Goal: Information Seeking & Learning: Learn about a topic

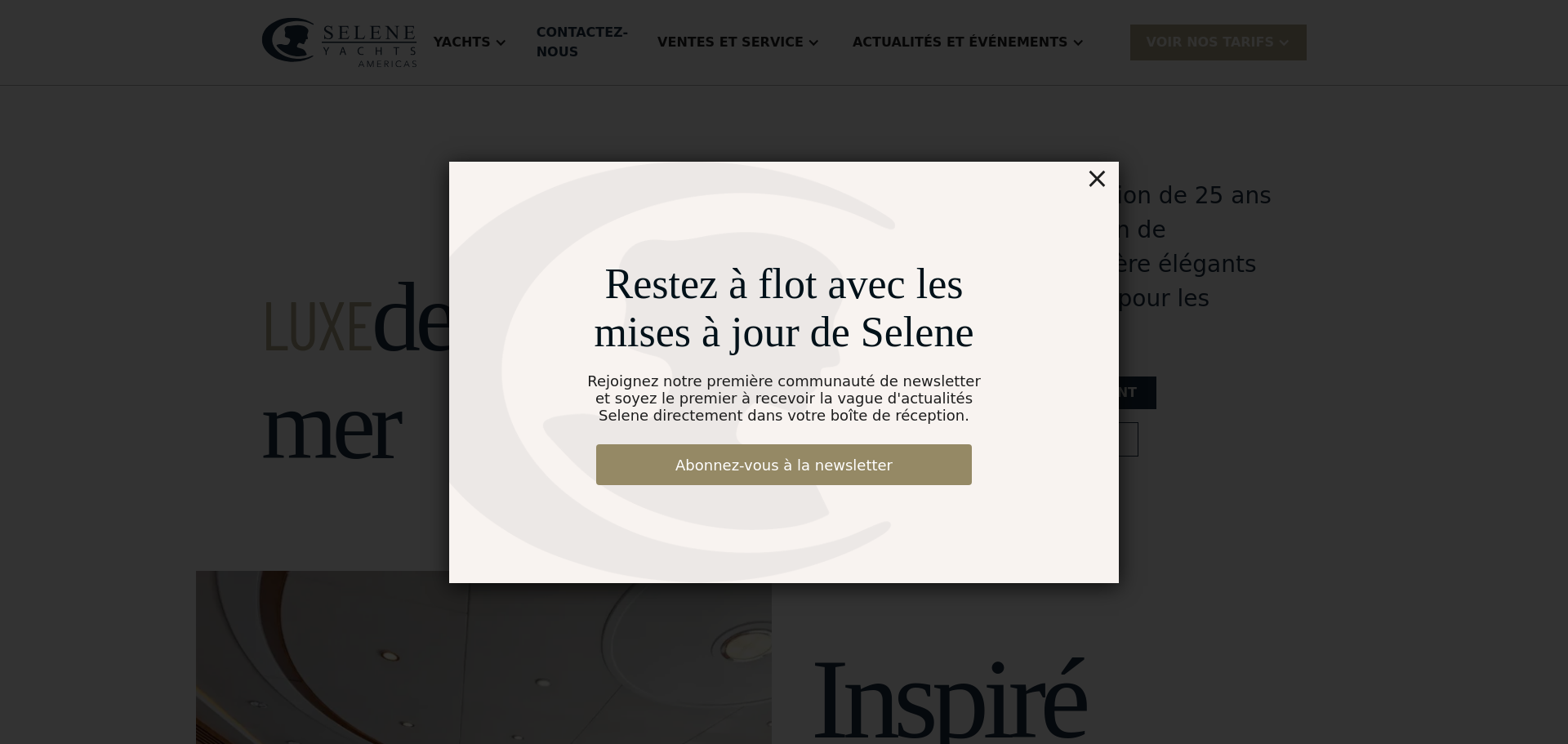
click at [1101, 177] on font "×" at bounding box center [1097, 178] width 23 height 32
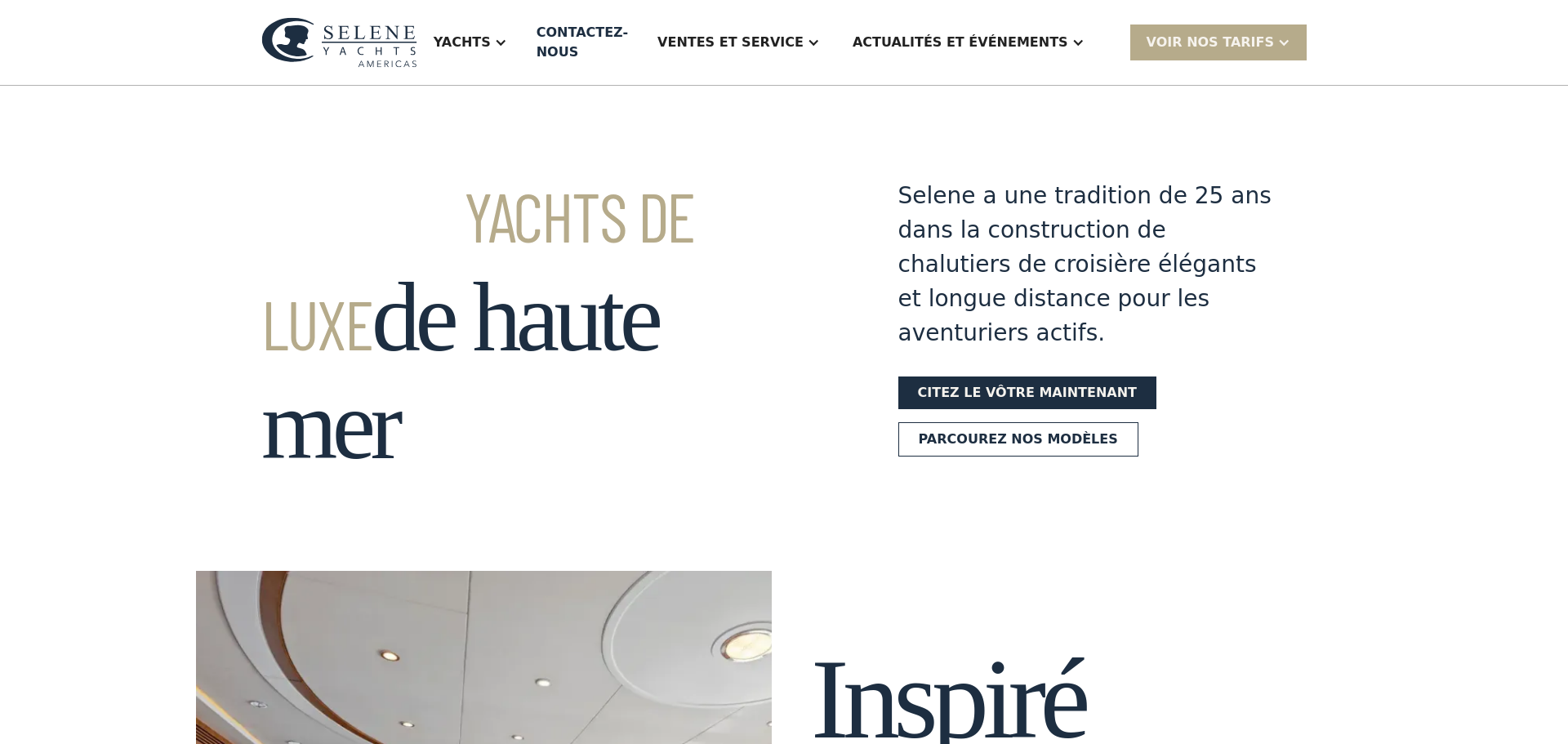
scroll to position [292, 0]
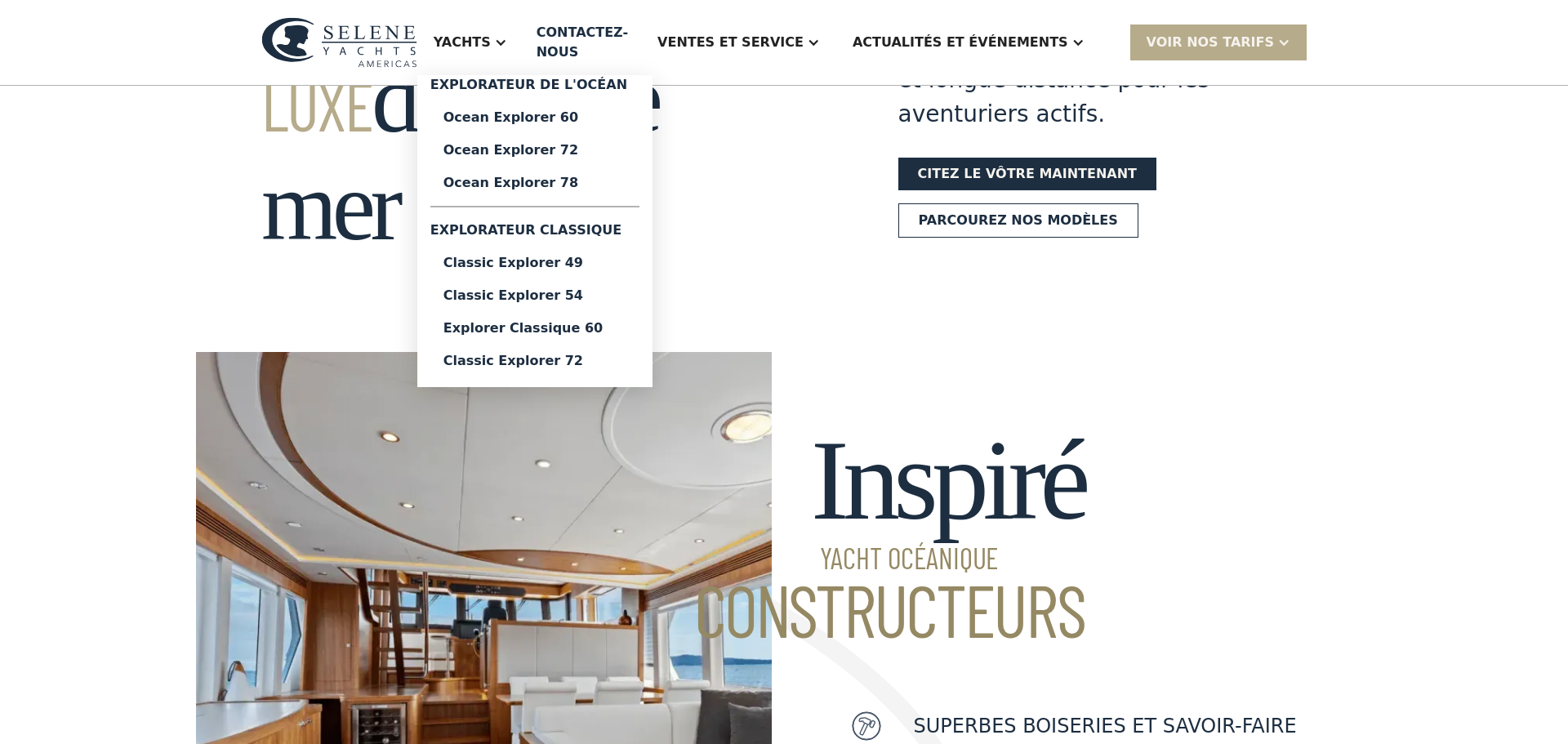
click at [491, 36] on font "Yachts" at bounding box center [462, 41] width 57 height 15
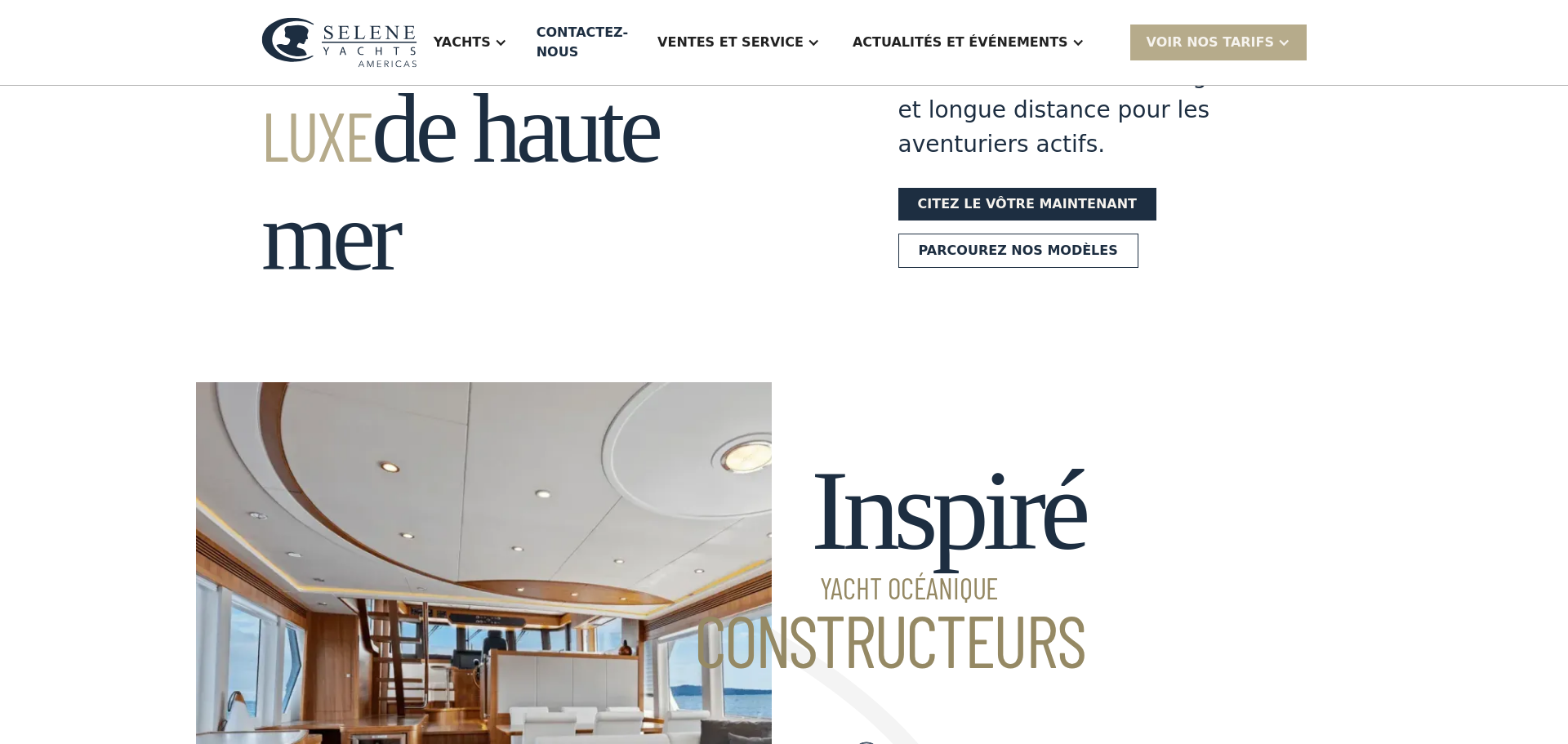
scroll to position [0, 0]
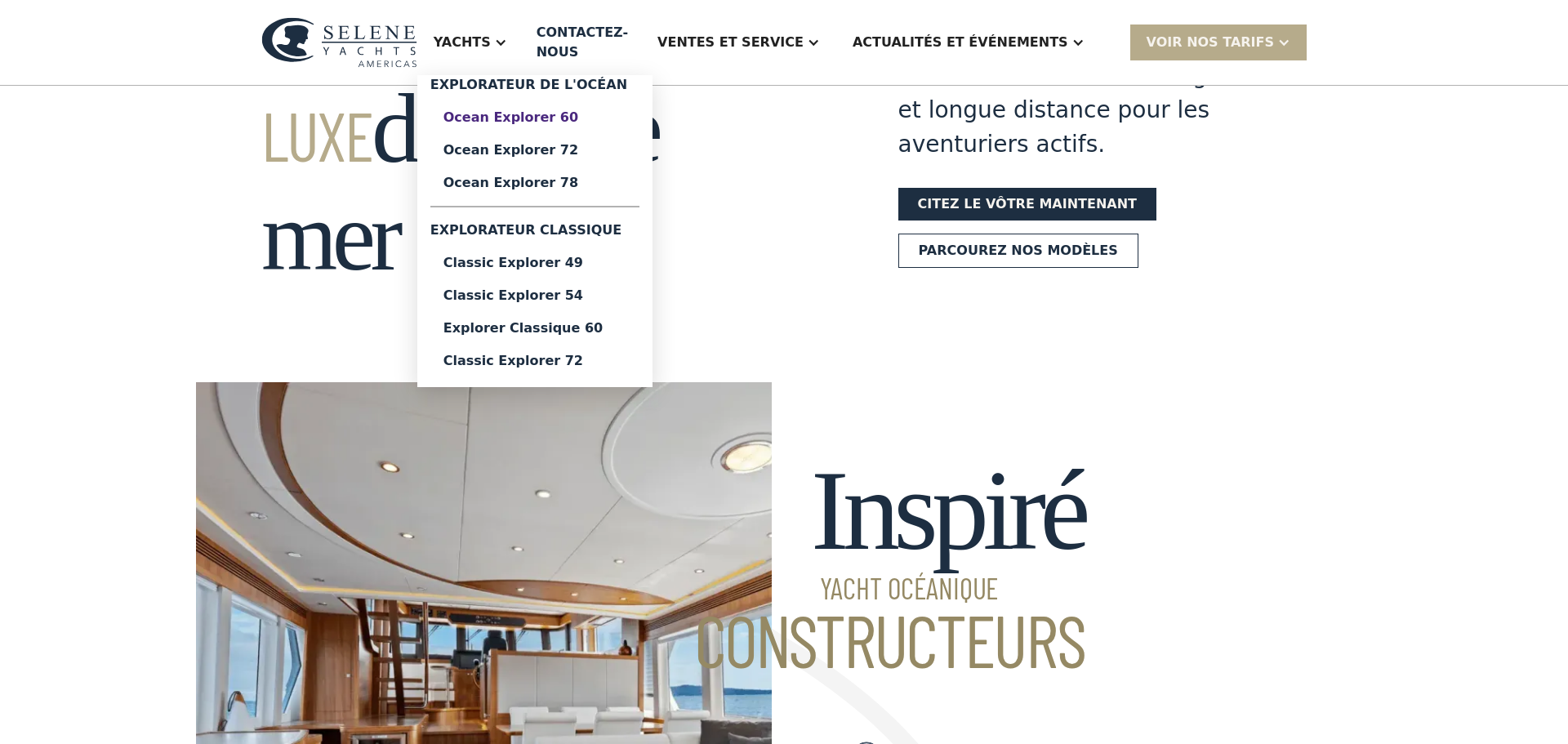
click at [545, 111] on font "Ocean Explorer 60" at bounding box center [511, 116] width 134 height 15
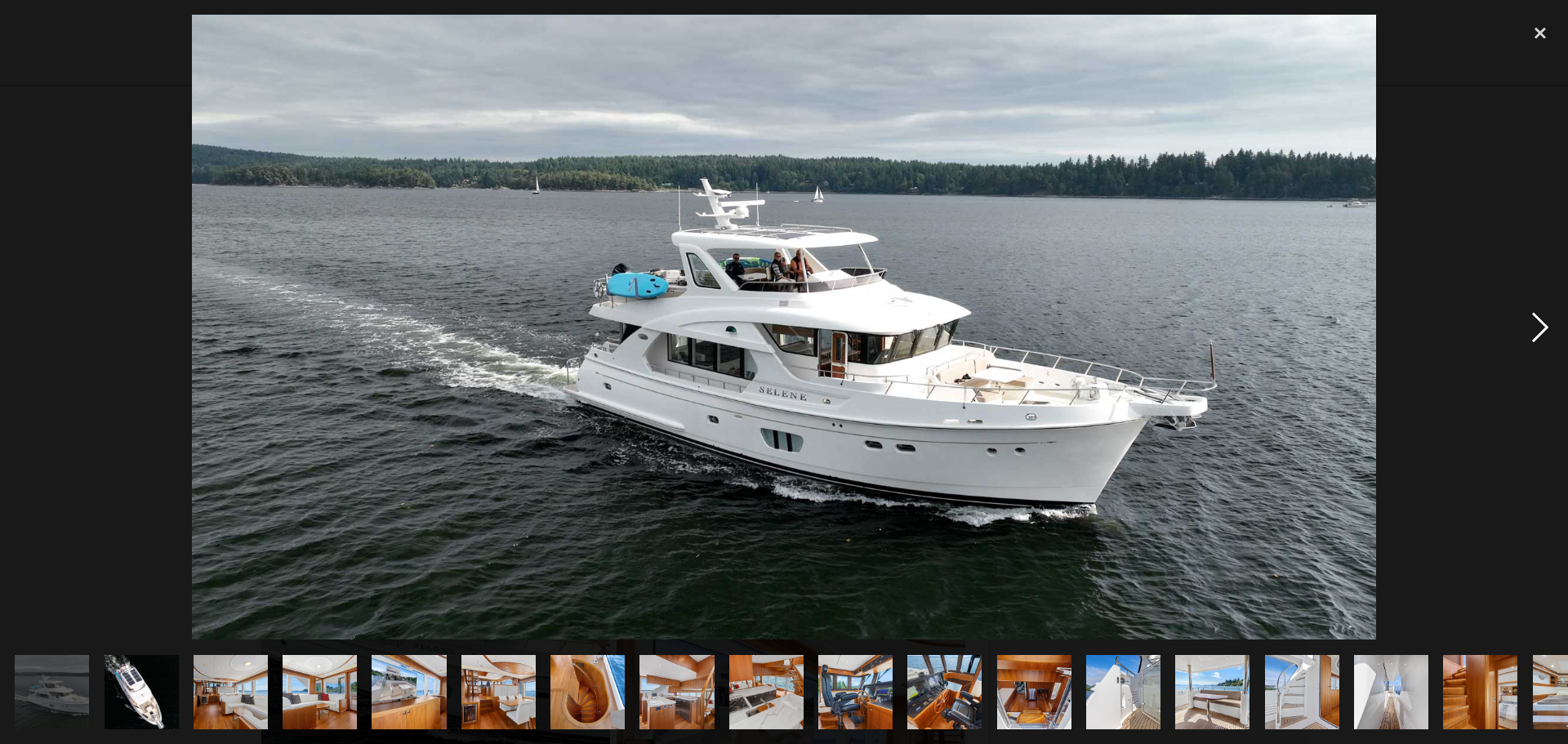
click at [1535, 329] on div "next image" at bounding box center [1541, 326] width 56 height 625
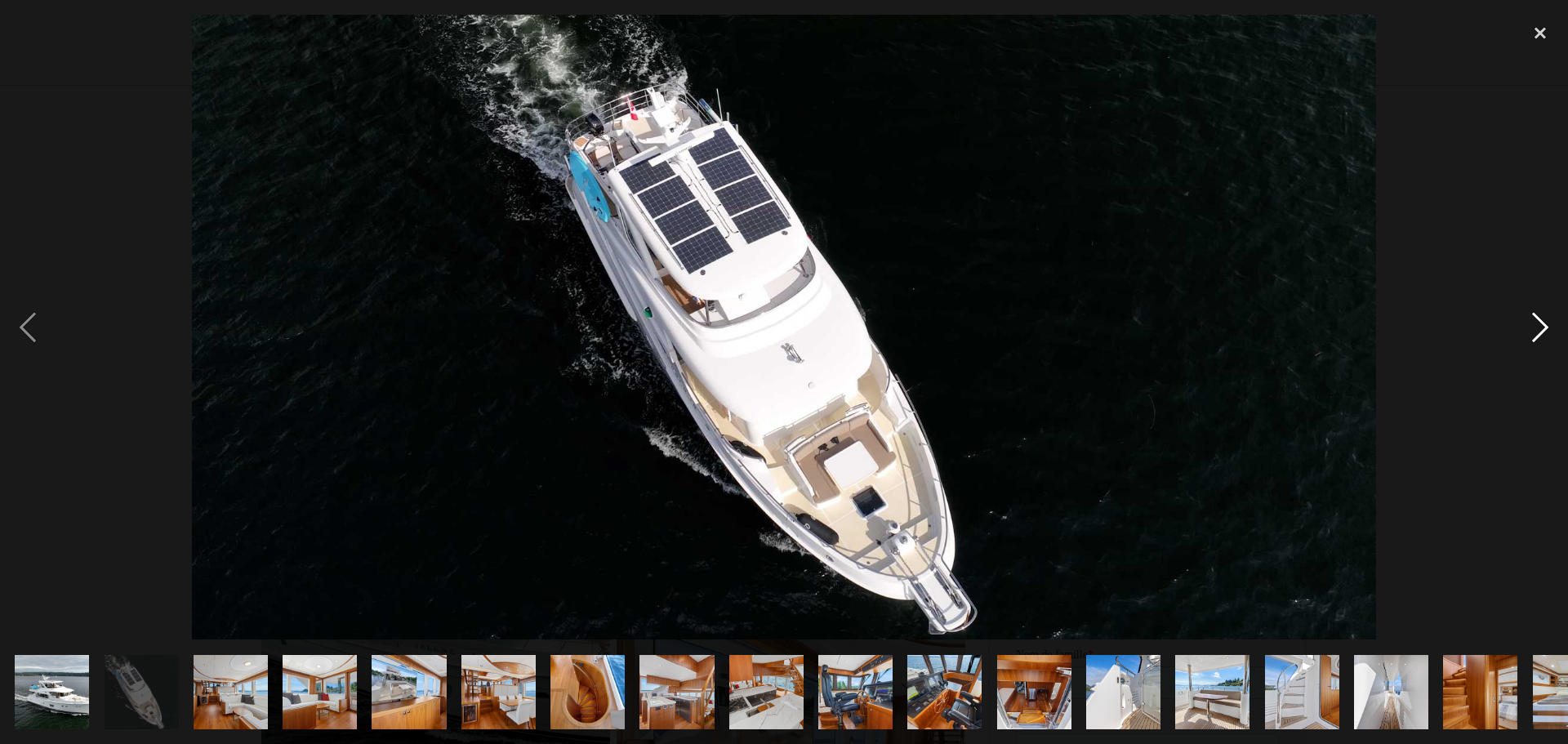
click at [1536, 326] on div "image suivante" at bounding box center [1541, 326] width 56 height 625
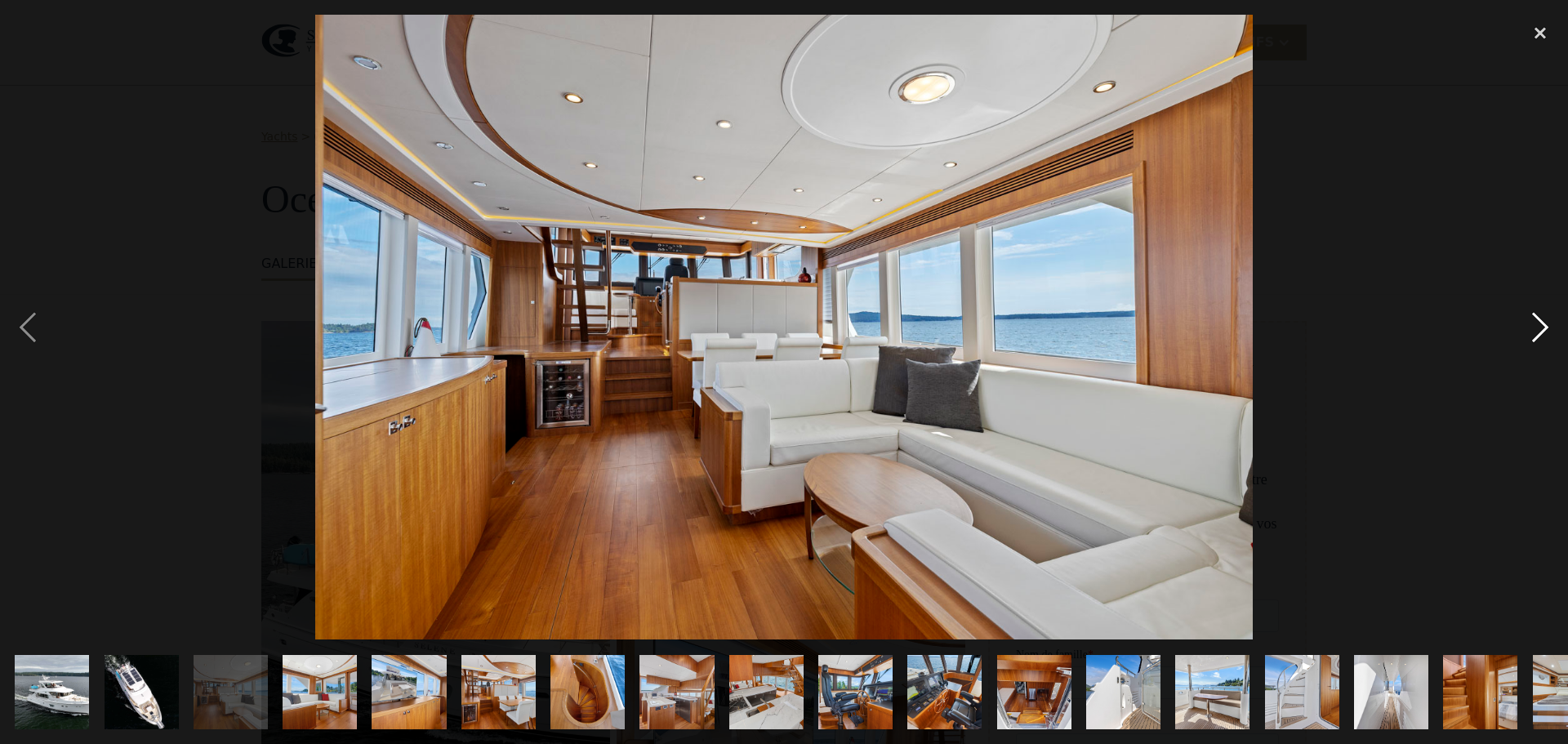
click at [1536, 326] on div "image suivante" at bounding box center [1541, 326] width 56 height 625
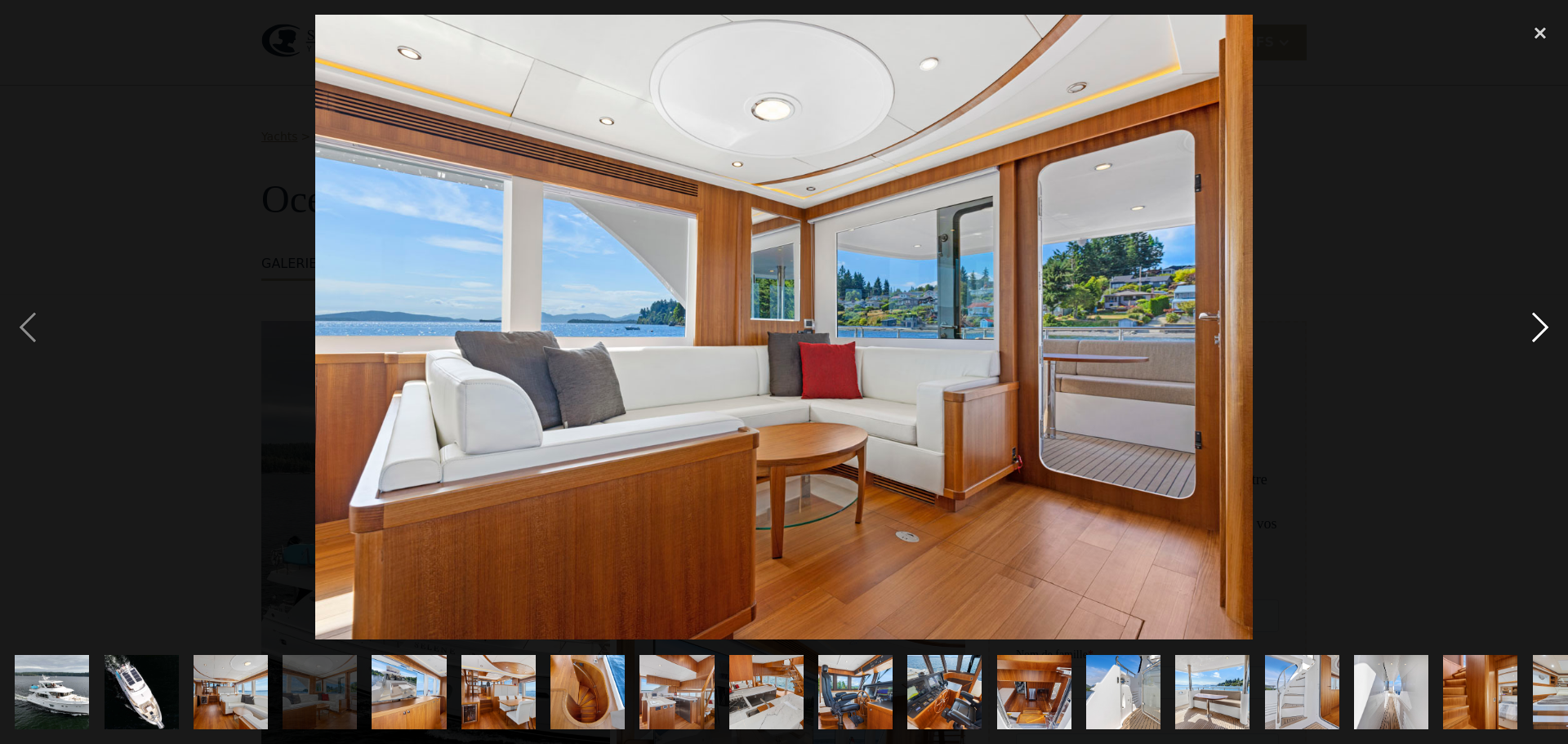
click at [1536, 326] on div "image suivante" at bounding box center [1541, 326] width 56 height 625
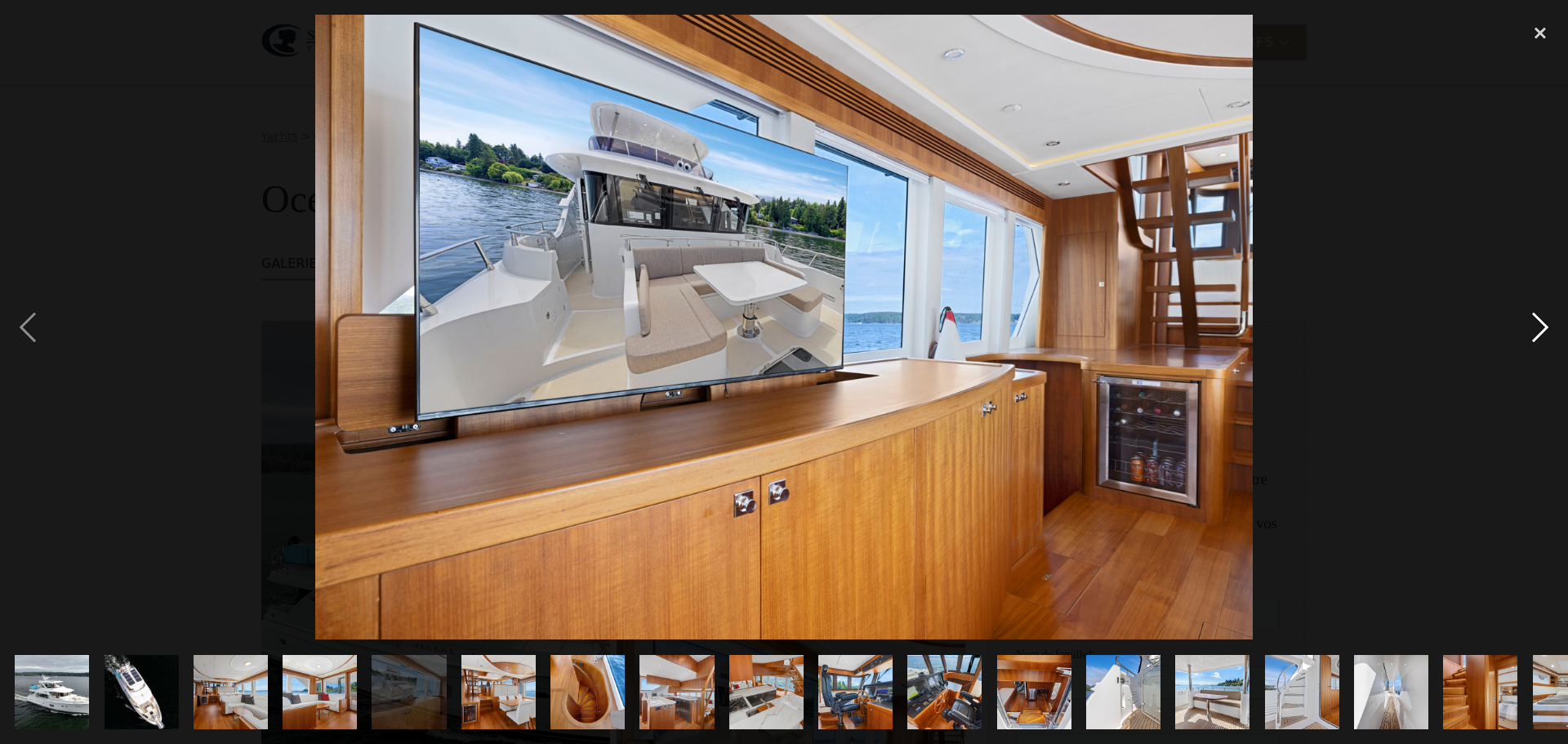
click at [1536, 326] on div "image suivante" at bounding box center [1541, 326] width 56 height 625
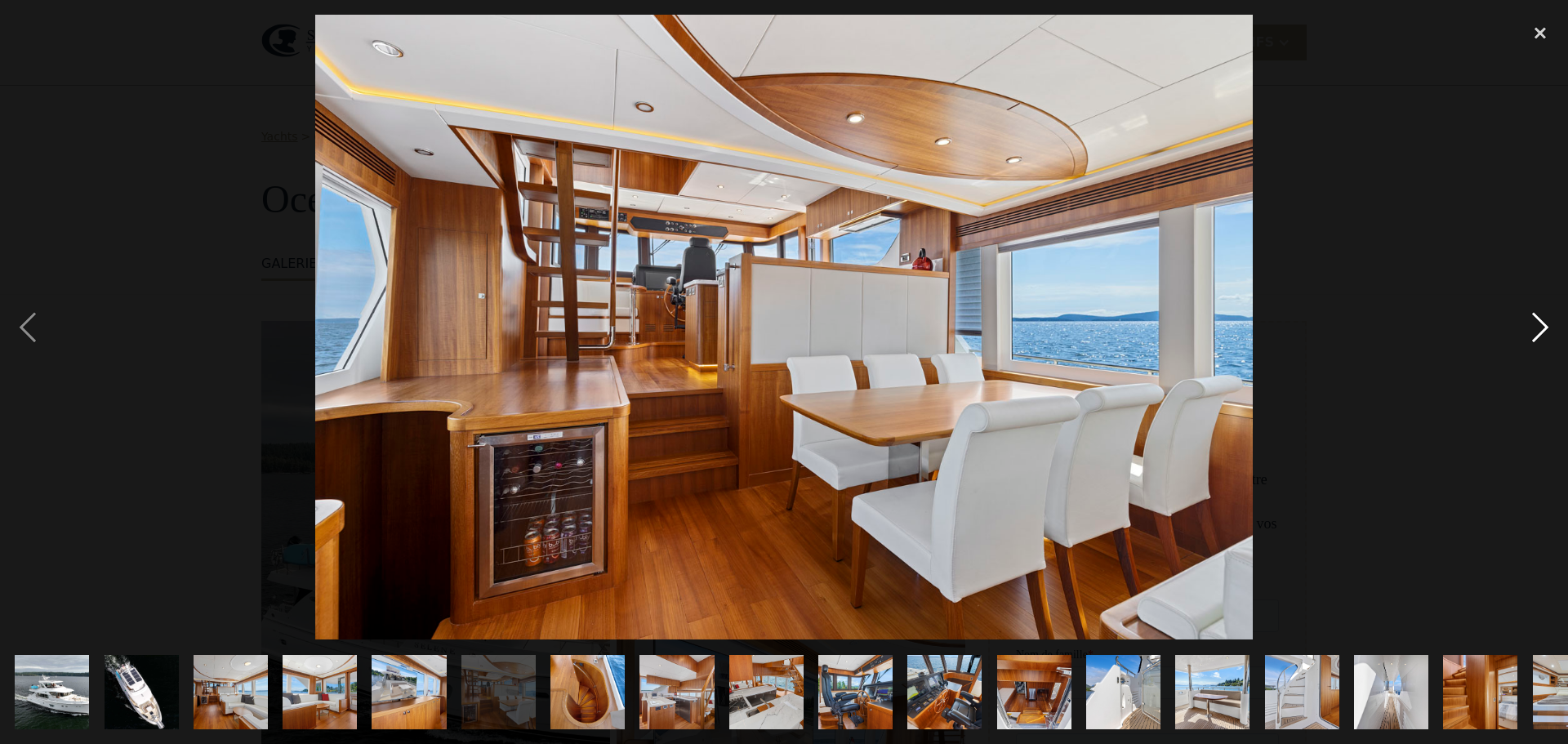
click at [1536, 326] on div "image suivante" at bounding box center [1541, 326] width 56 height 625
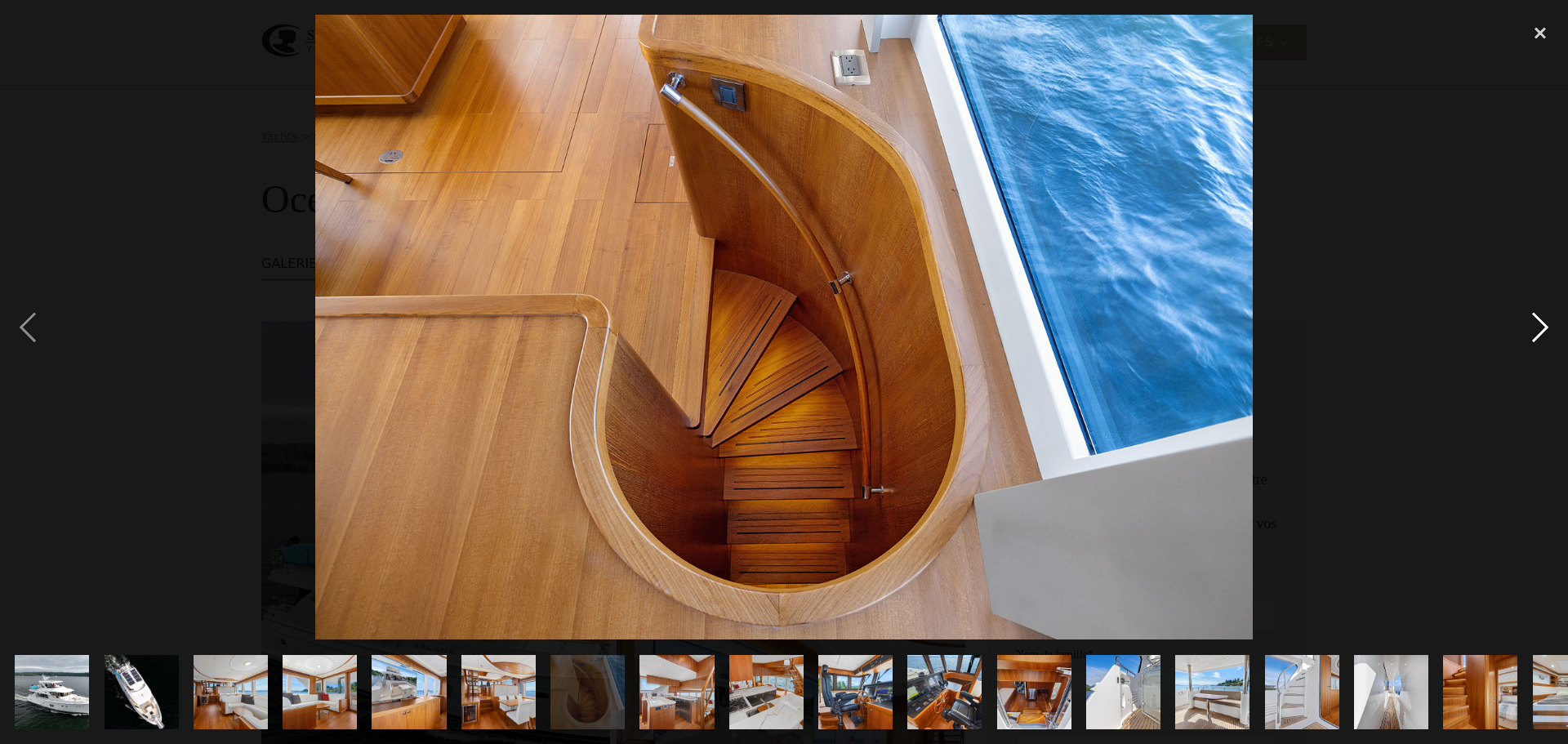
click at [1536, 326] on div "image suivante" at bounding box center [1541, 326] width 56 height 625
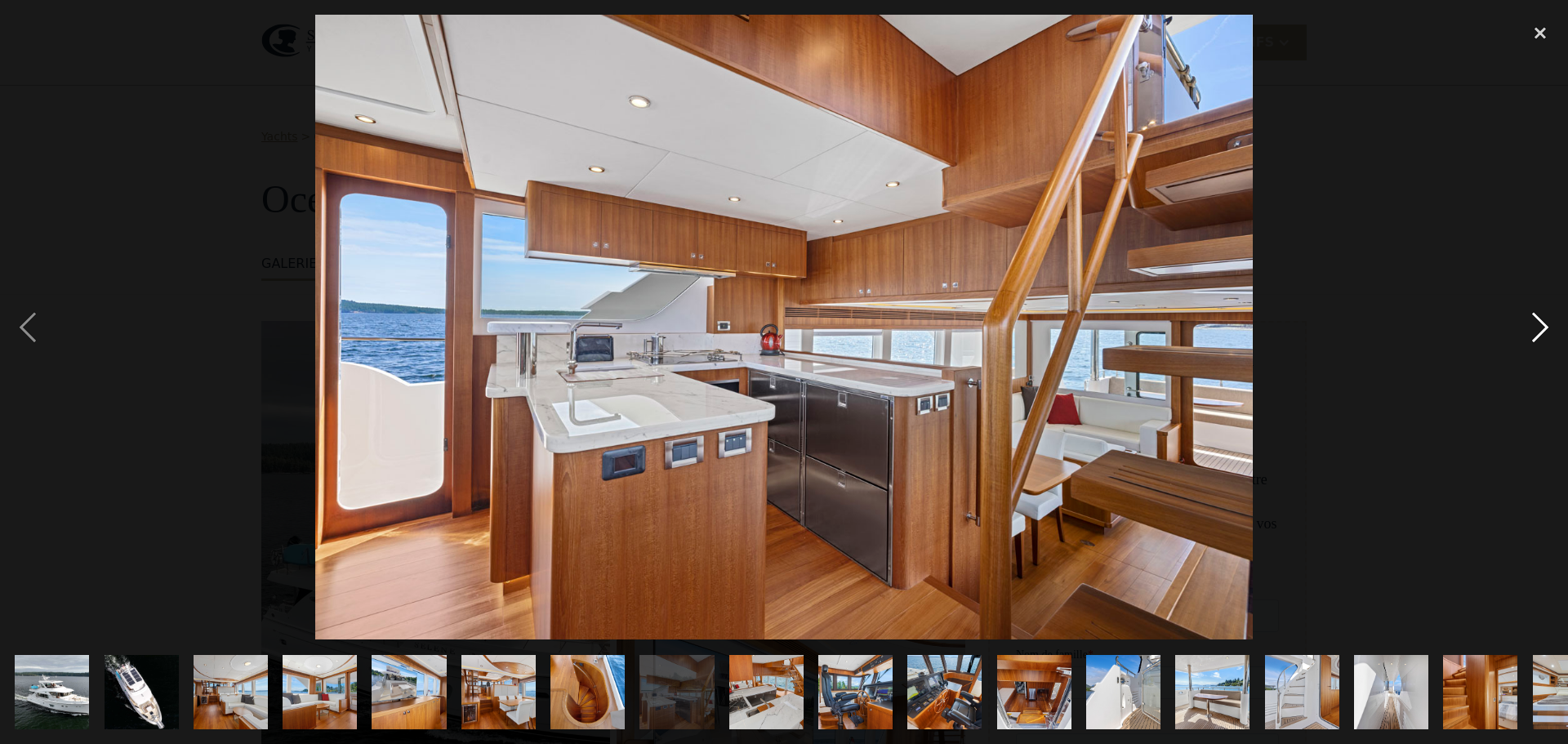
click at [1536, 326] on div "image suivante" at bounding box center [1541, 326] width 56 height 625
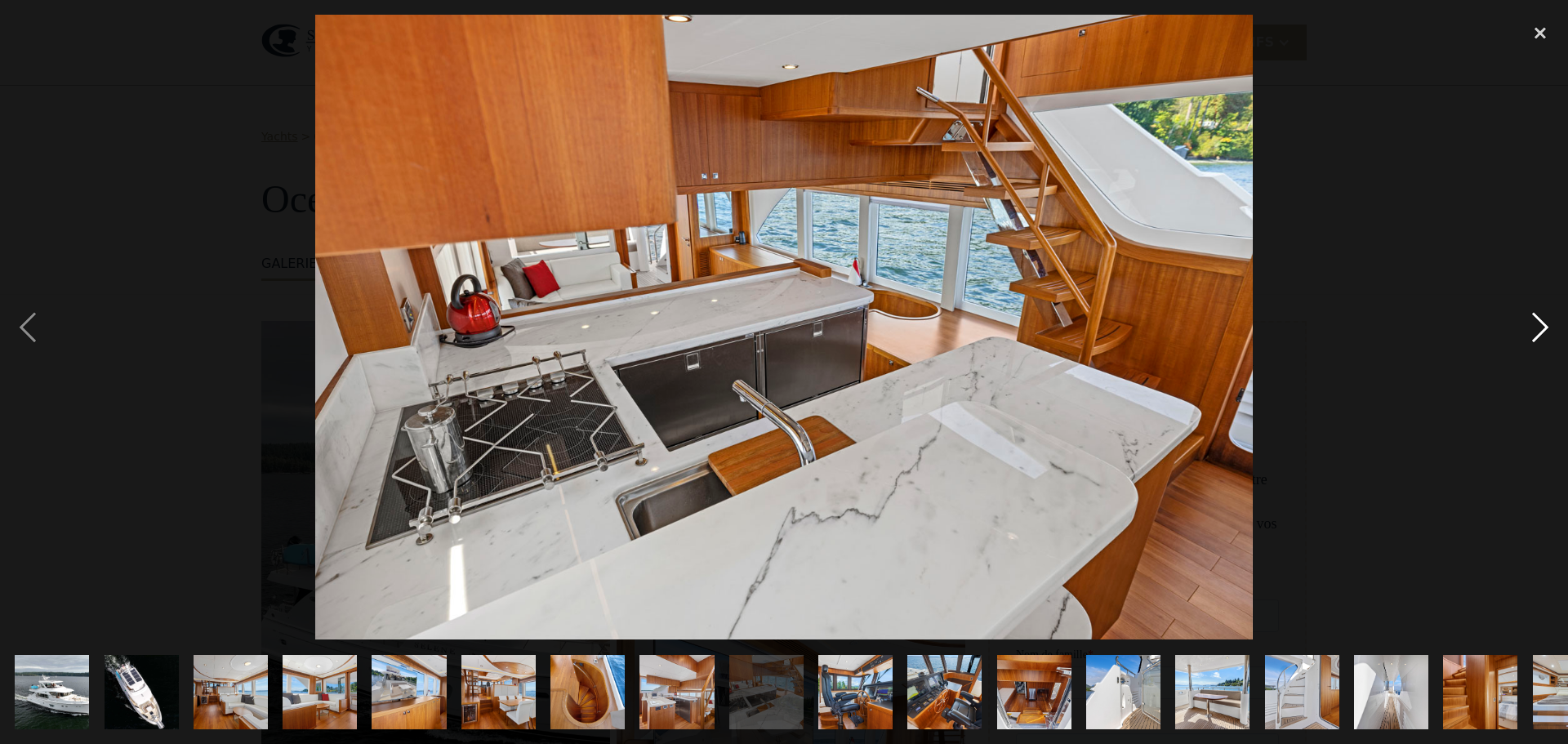
click at [1536, 326] on div "image suivante" at bounding box center [1541, 326] width 56 height 625
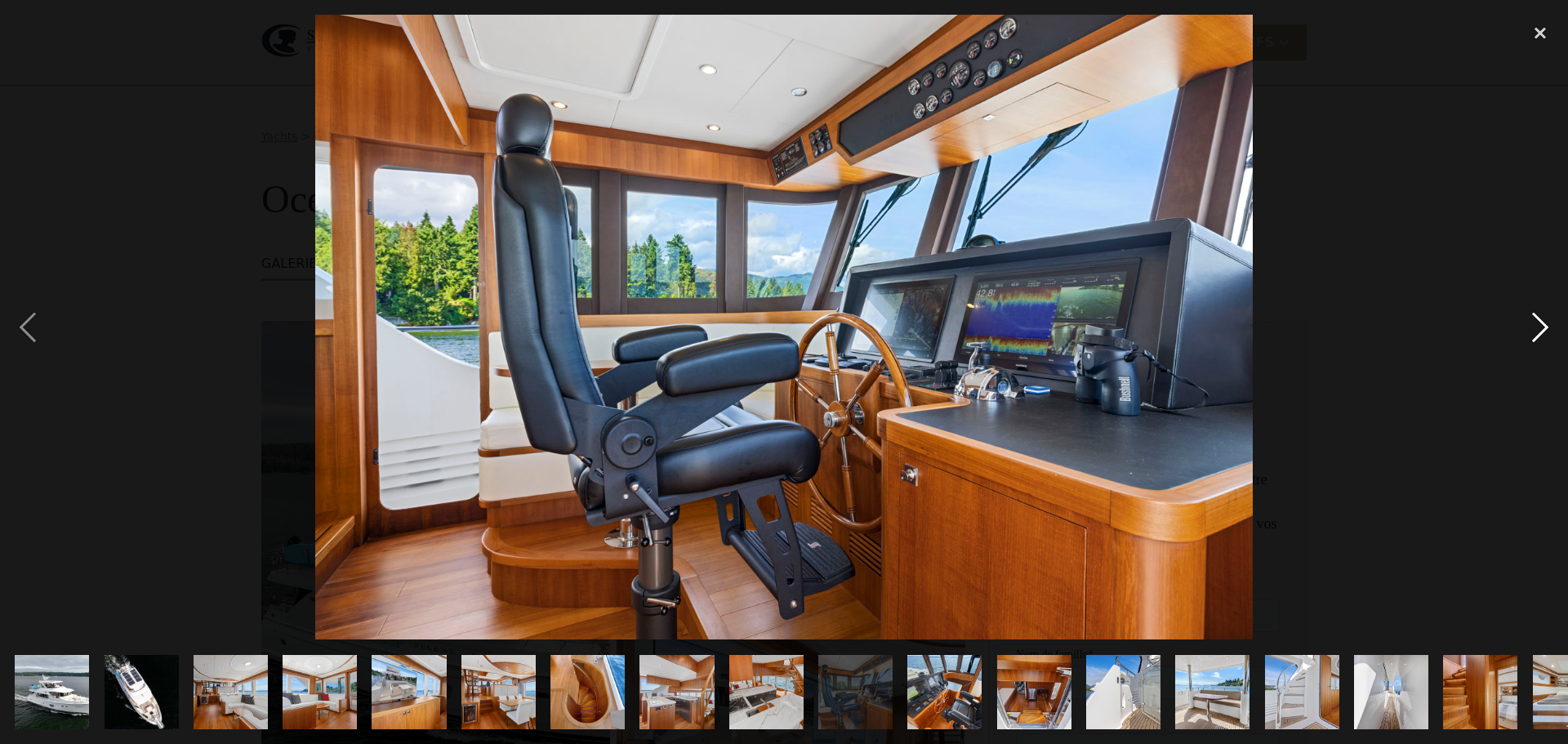
click at [1536, 326] on div "image suivante" at bounding box center [1541, 326] width 56 height 625
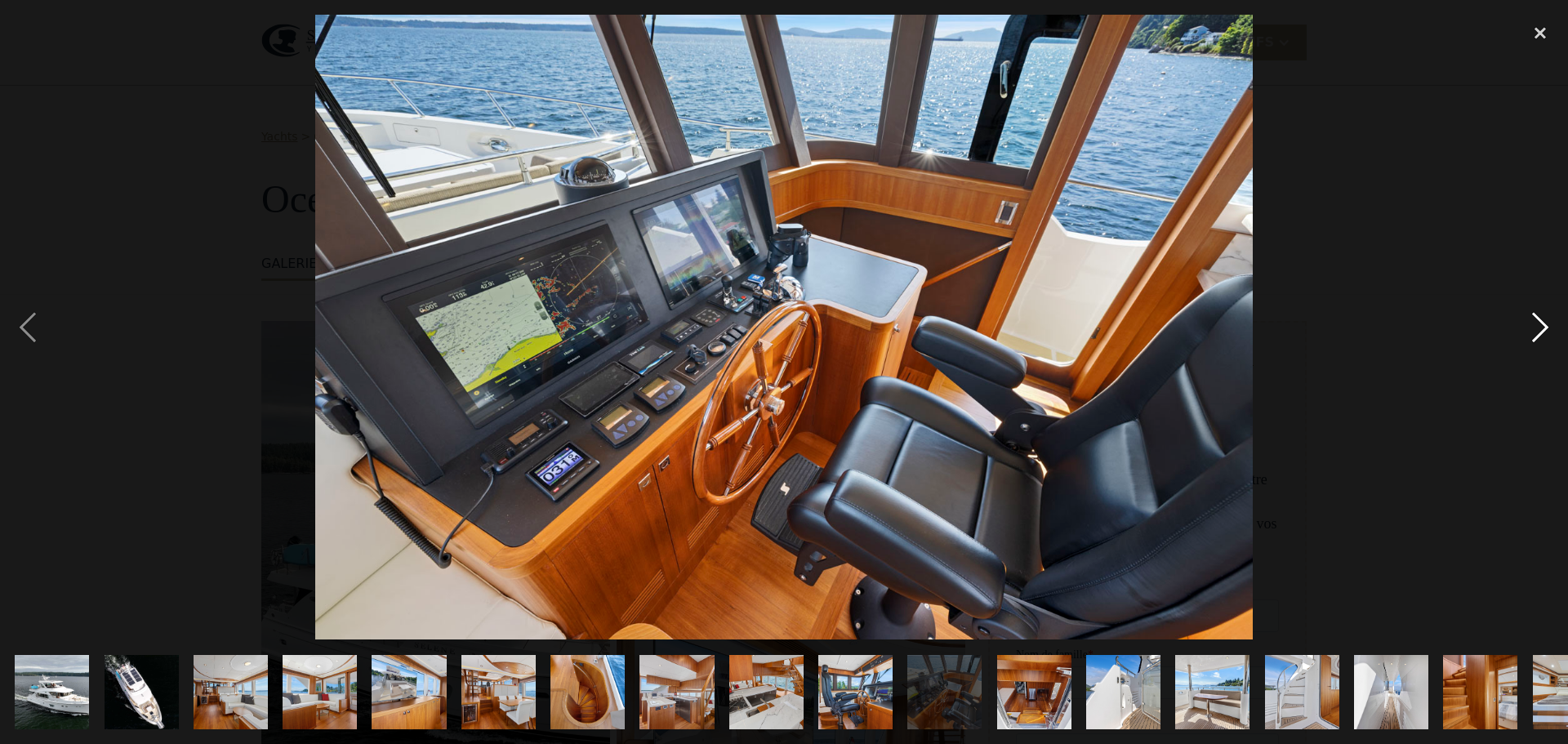
click at [1536, 326] on div "image suivante" at bounding box center [1541, 326] width 56 height 625
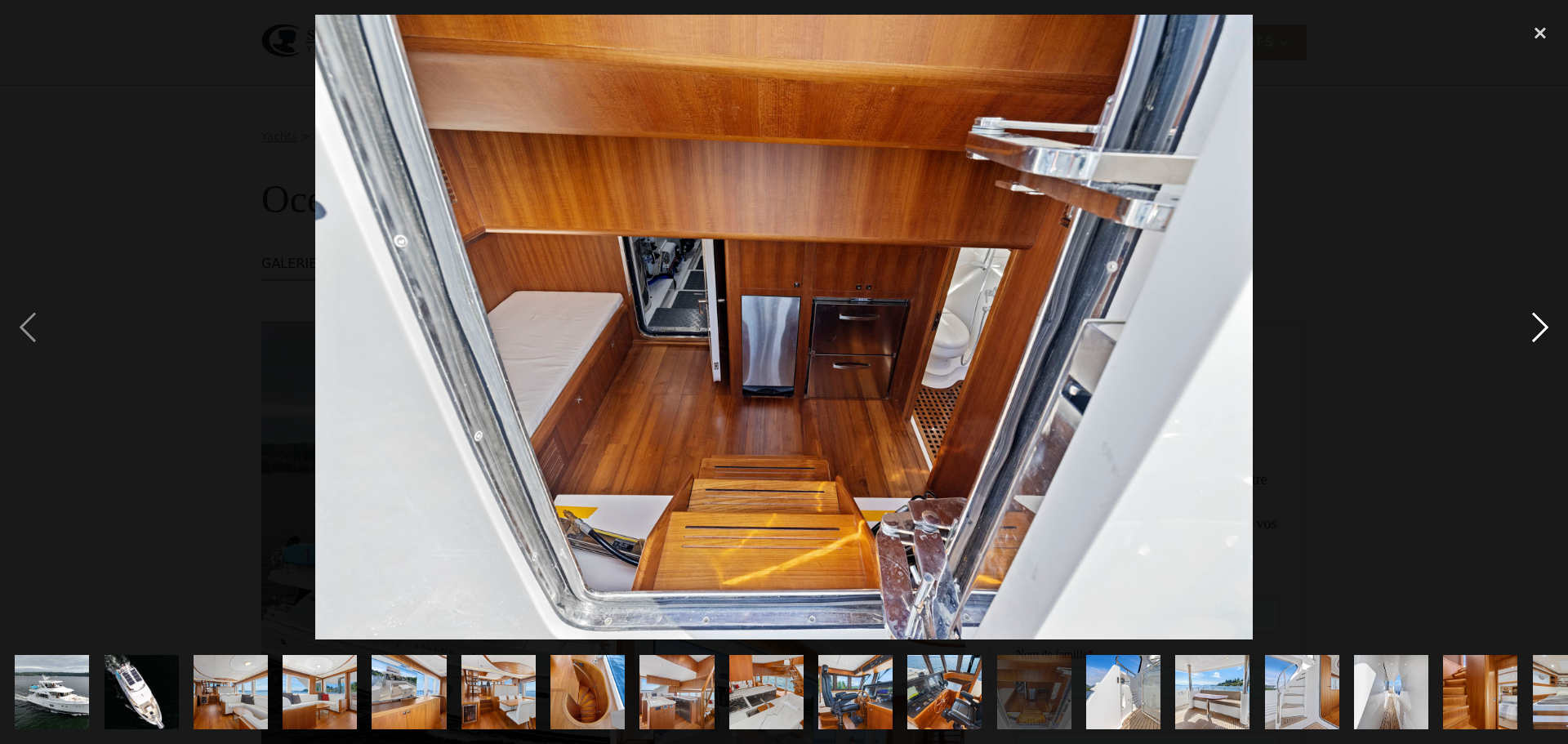
click at [1536, 326] on div "image suivante" at bounding box center [1541, 326] width 56 height 625
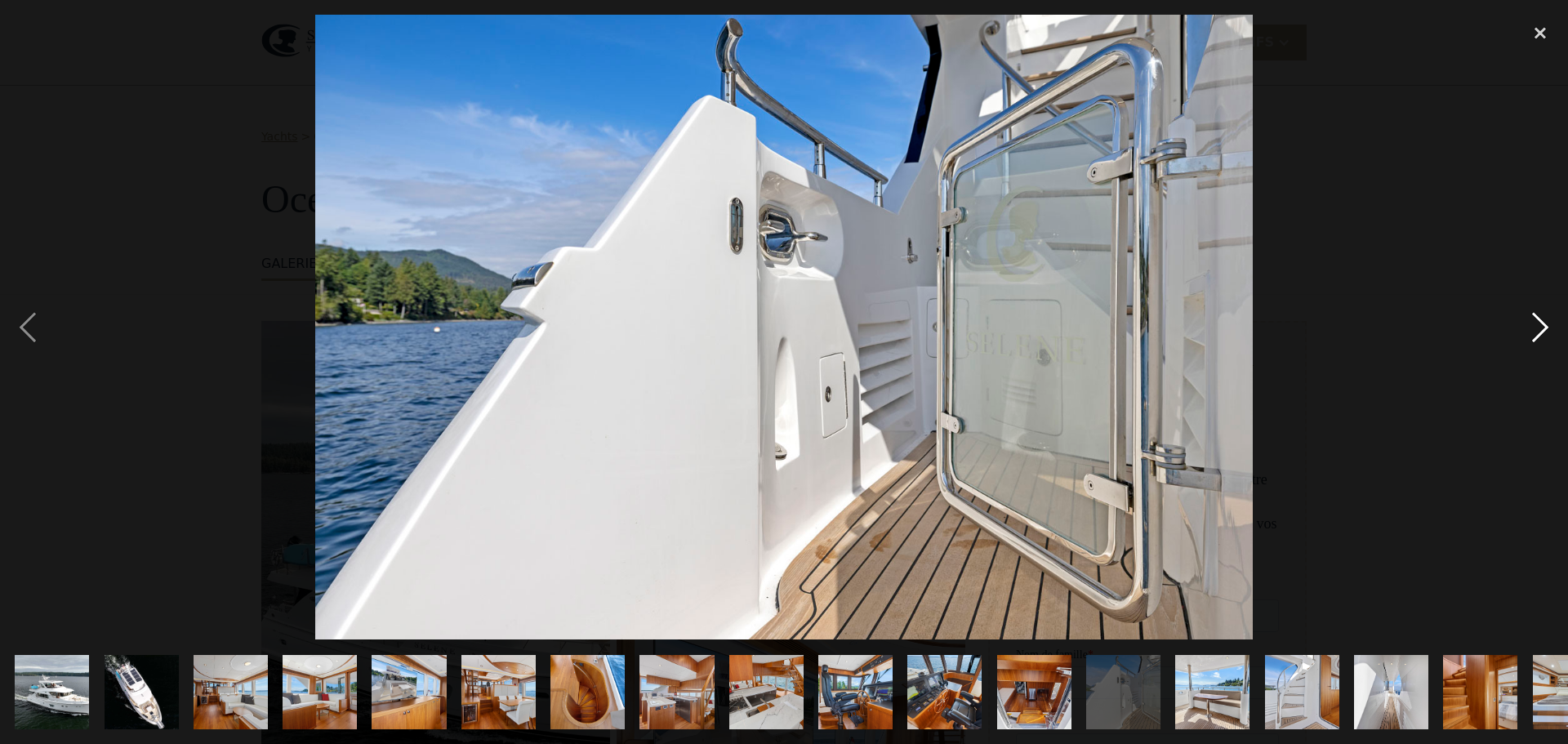
click at [1536, 326] on div "image suivante" at bounding box center [1541, 326] width 56 height 625
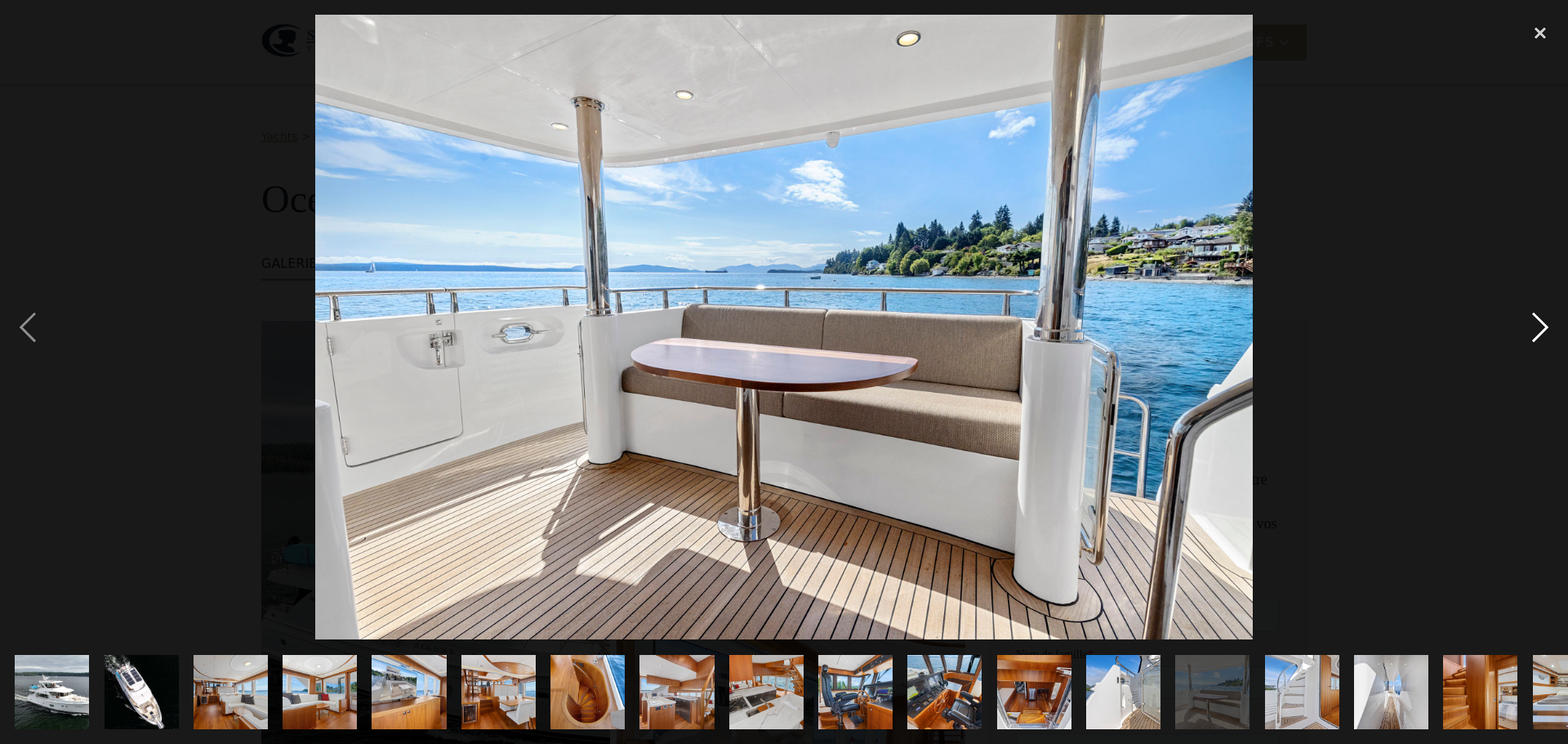
click at [1536, 326] on div "image suivante" at bounding box center [1541, 326] width 56 height 625
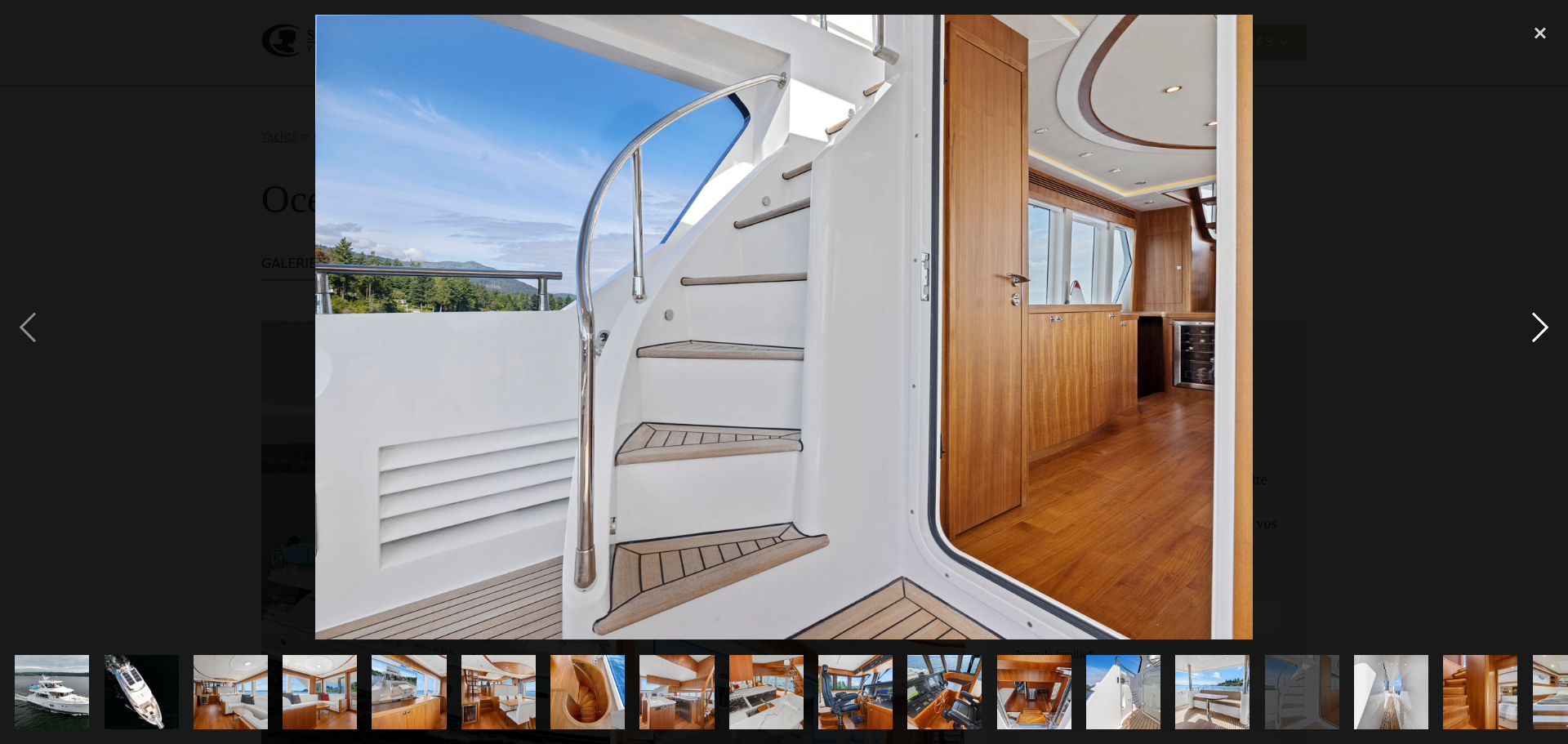
click at [1536, 326] on div "image suivante" at bounding box center [1541, 326] width 56 height 625
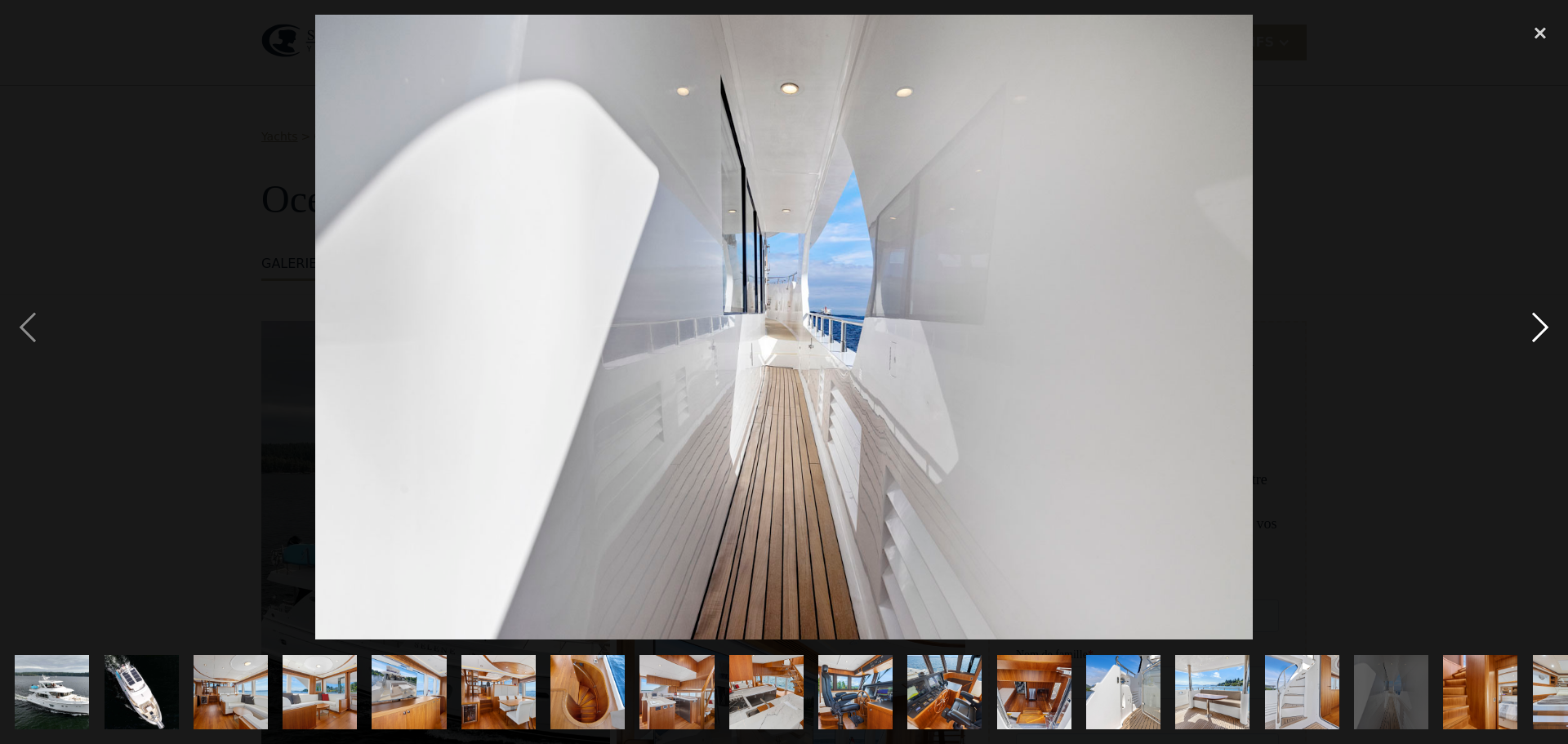
click at [1536, 326] on div "image suivante" at bounding box center [1541, 326] width 56 height 625
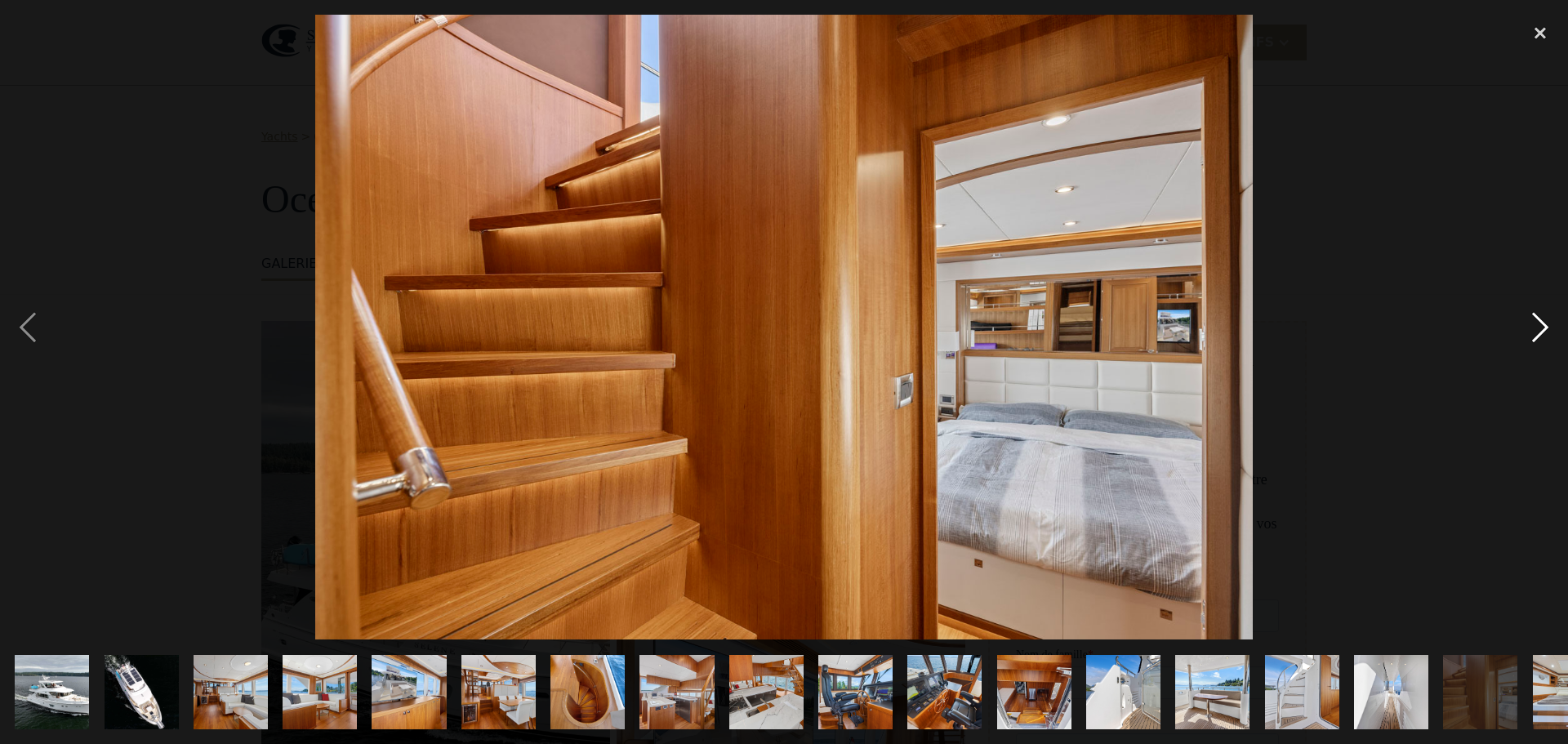
click at [1536, 326] on div "image suivante" at bounding box center [1541, 326] width 56 height 625
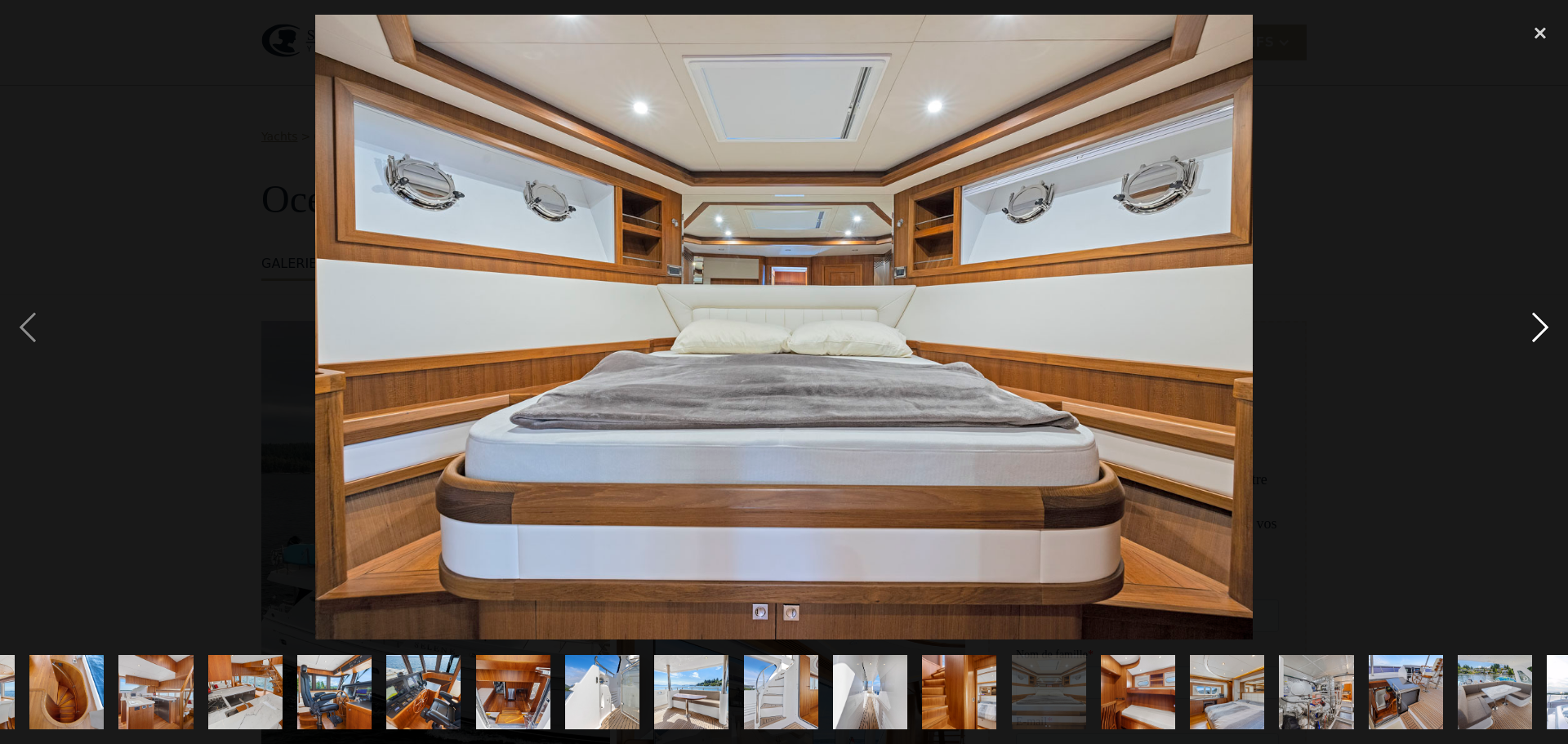
scroll to position [0, 678]
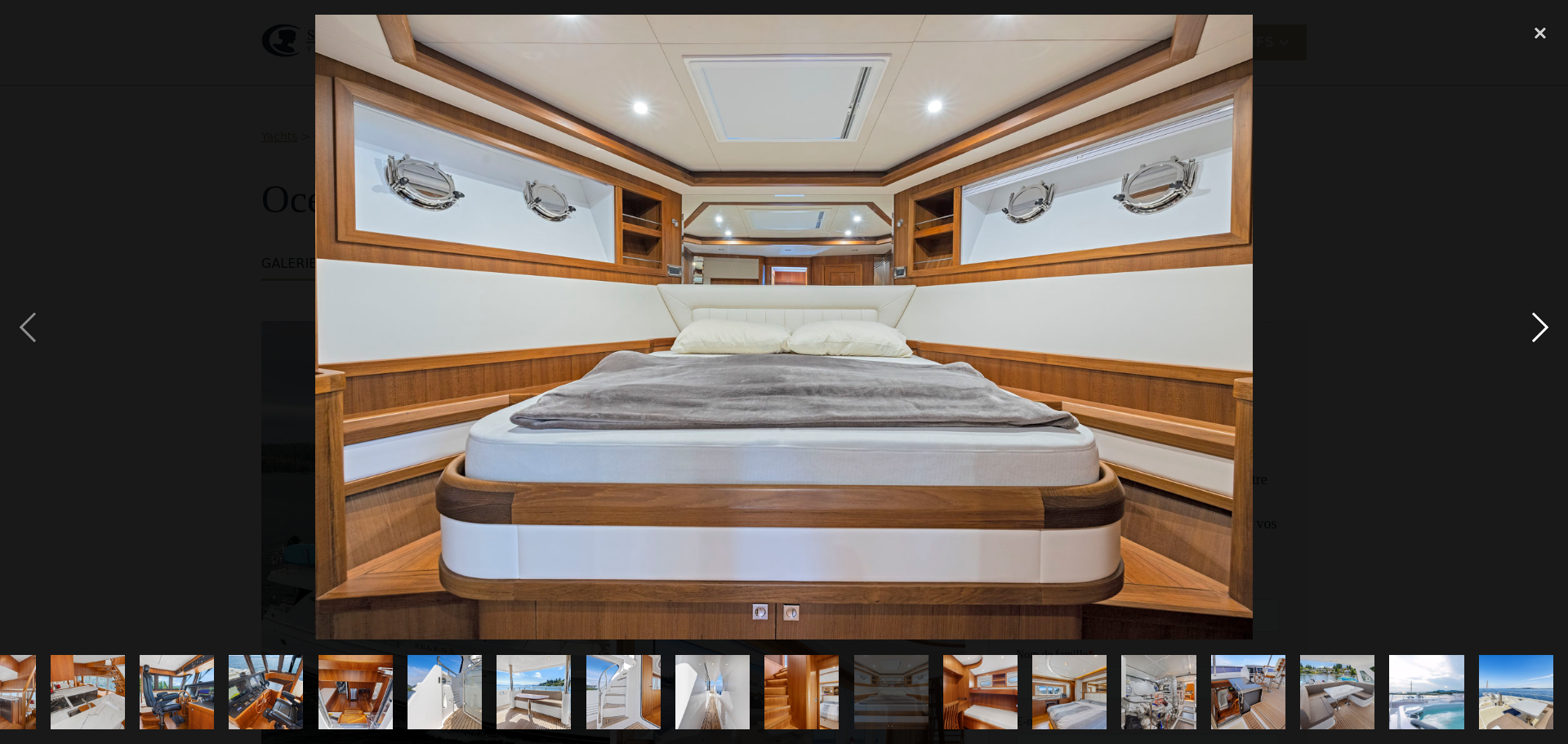
click at [1536, 326] on div "image suivante" at bounding box center [1541, 326] width 56 height 625
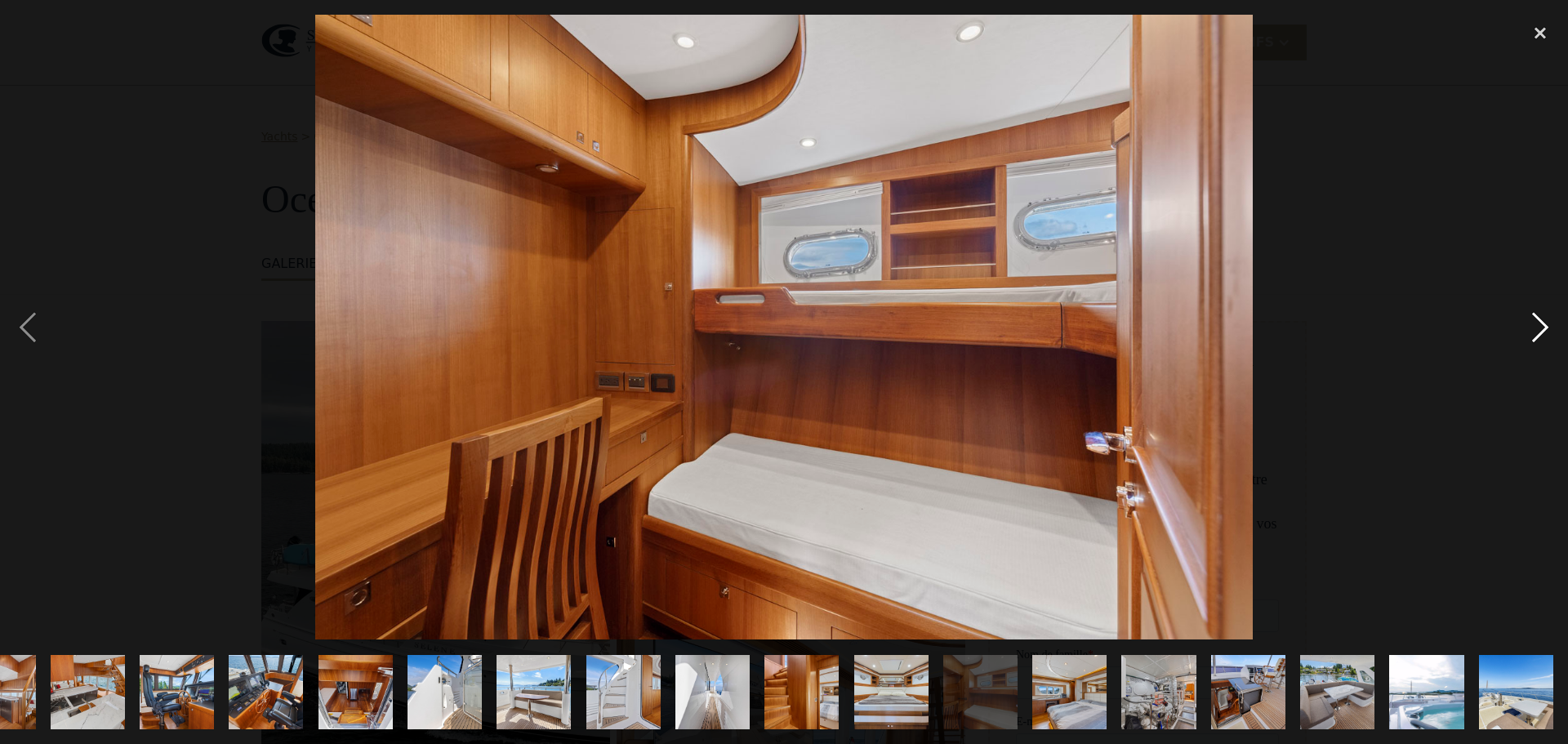
click at [1536, 326] on div "image suivante" at bounding box center [1541, 326] width 56 height 625
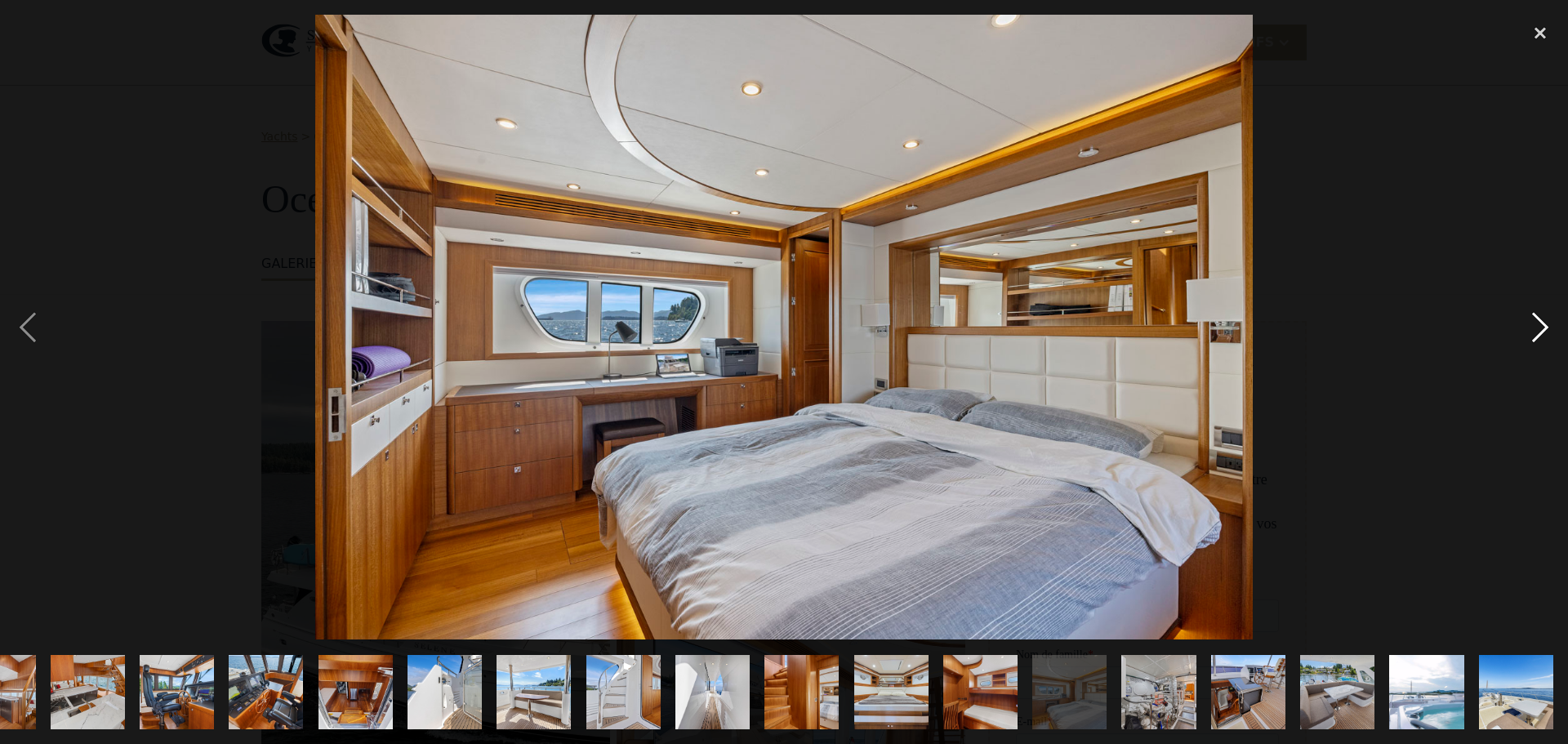
click at [1536, 326] on div "image suivante" at bounding box center [1541, 326] width 56 height 625
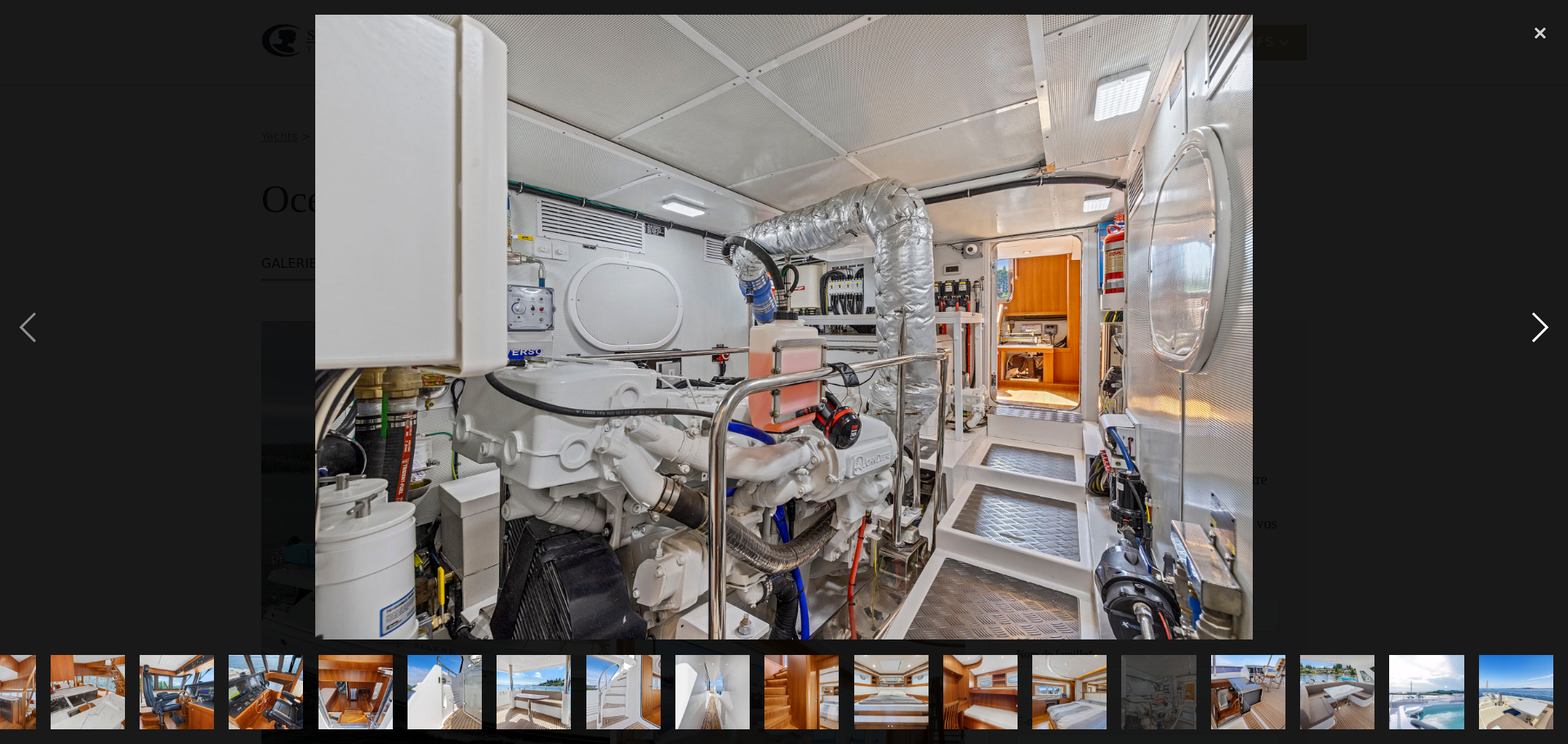
click at [1536, 326] on div "image suivante" at bounding box center [1541, 326] width 56 height 625
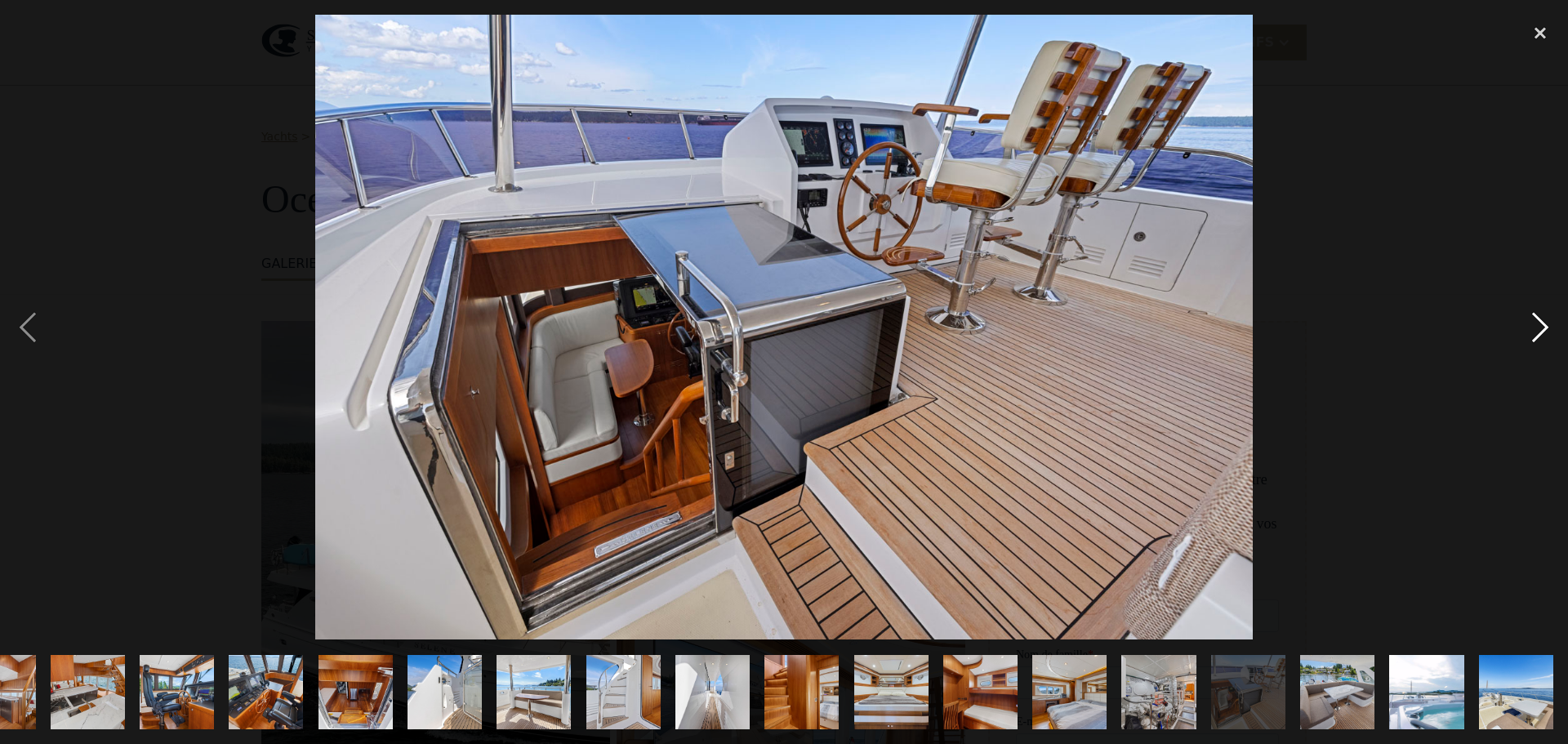
click at [1536, 326] on div "image suivante" at bounding box center [1541, 326] width 56 height 625
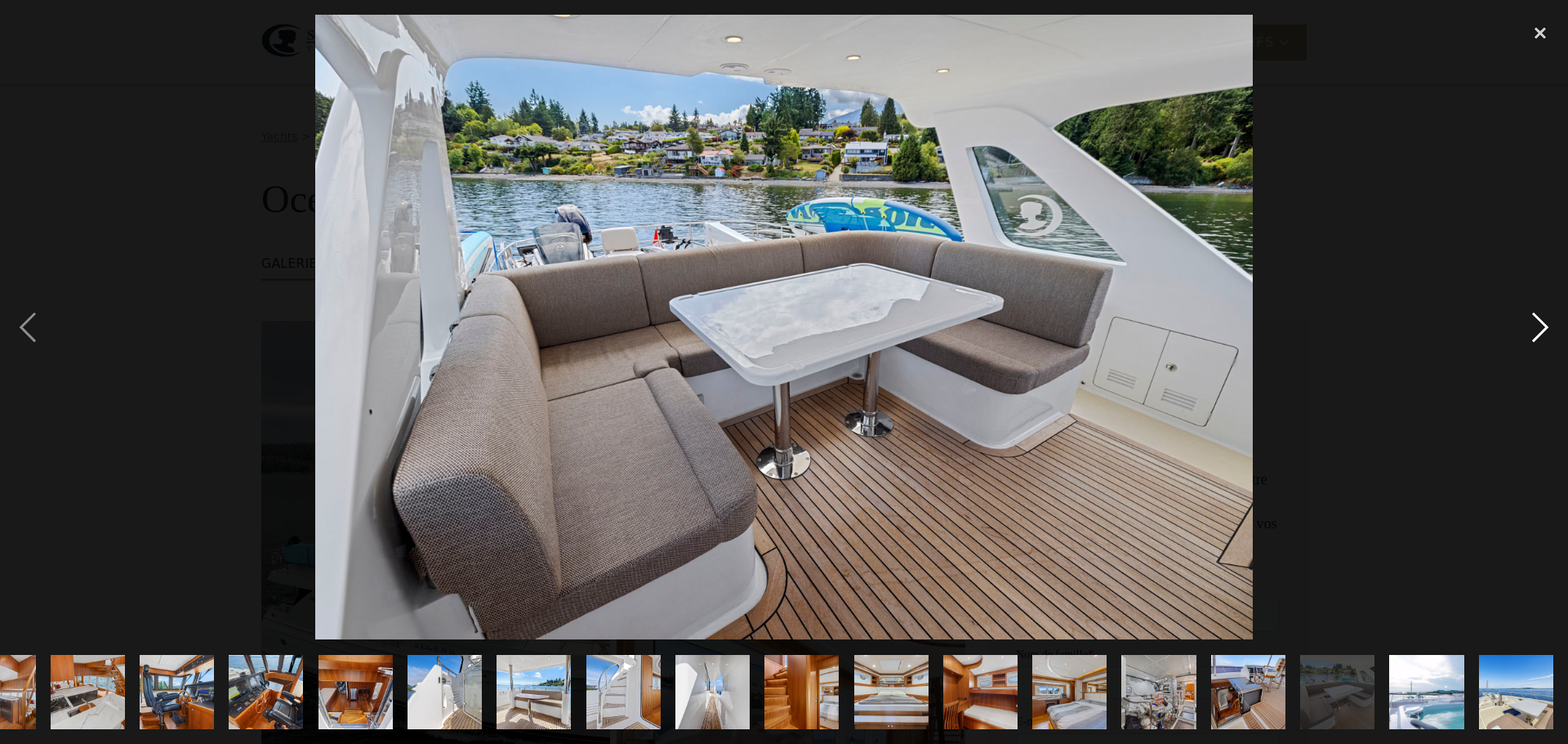
click at [1536, 326] on div "image suivante" at bounding box center [1541, 326] width 56 height 625
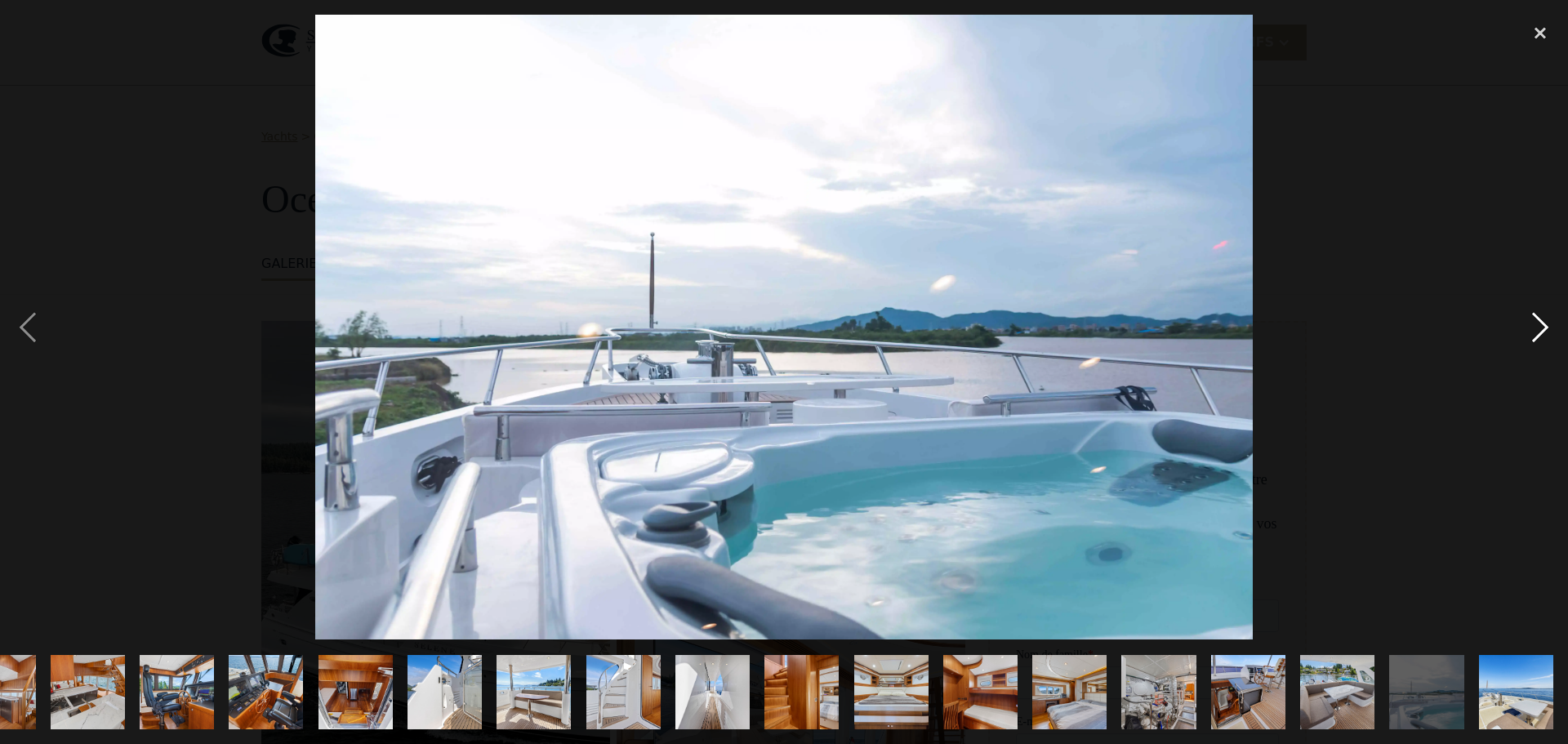
click at [1536, 326] on div "image suivante" at bounding box center [1541, 326] width 56 height 625
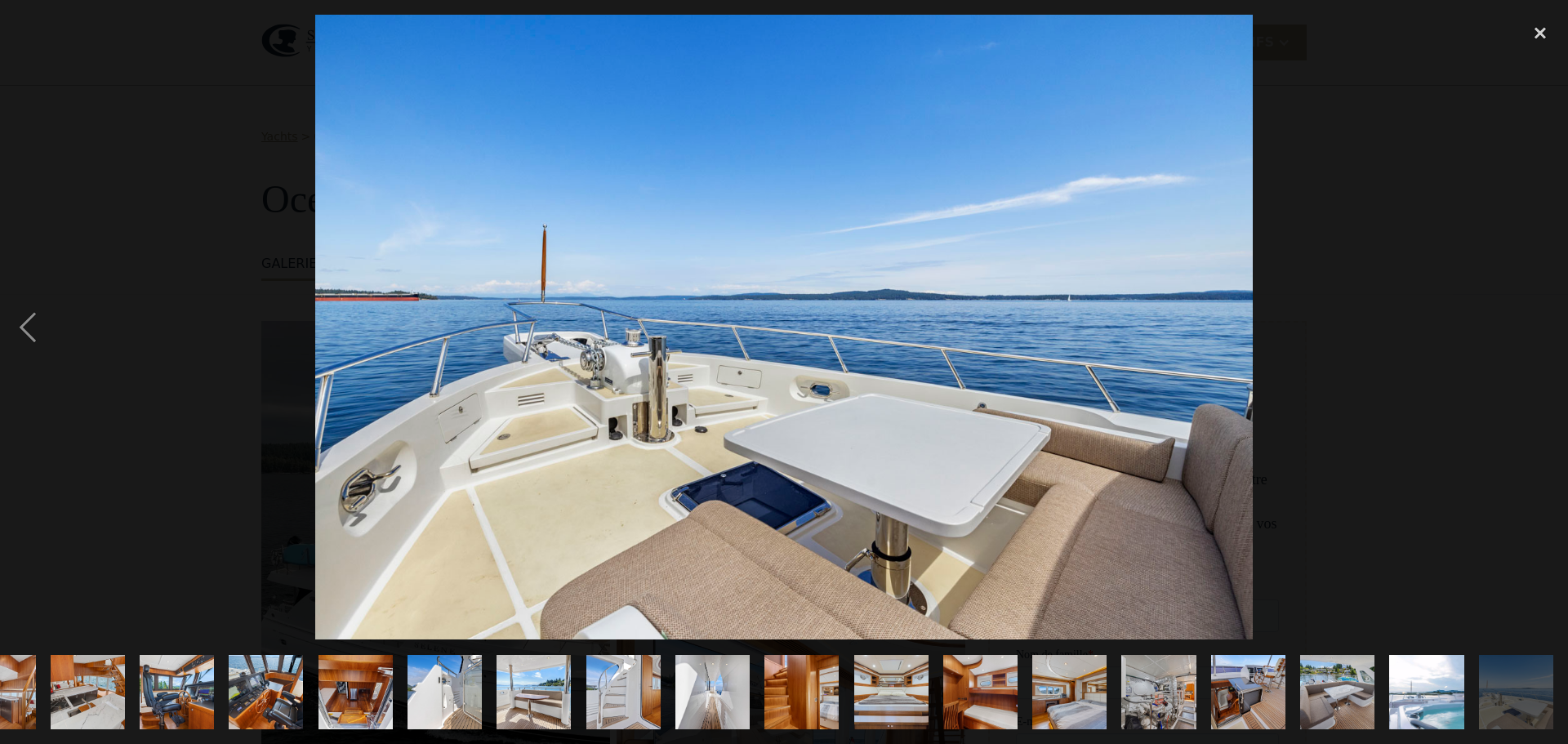
click at [1536, 326] on div "image suivante" at bounding box center [1541, 326] width 56 height 625
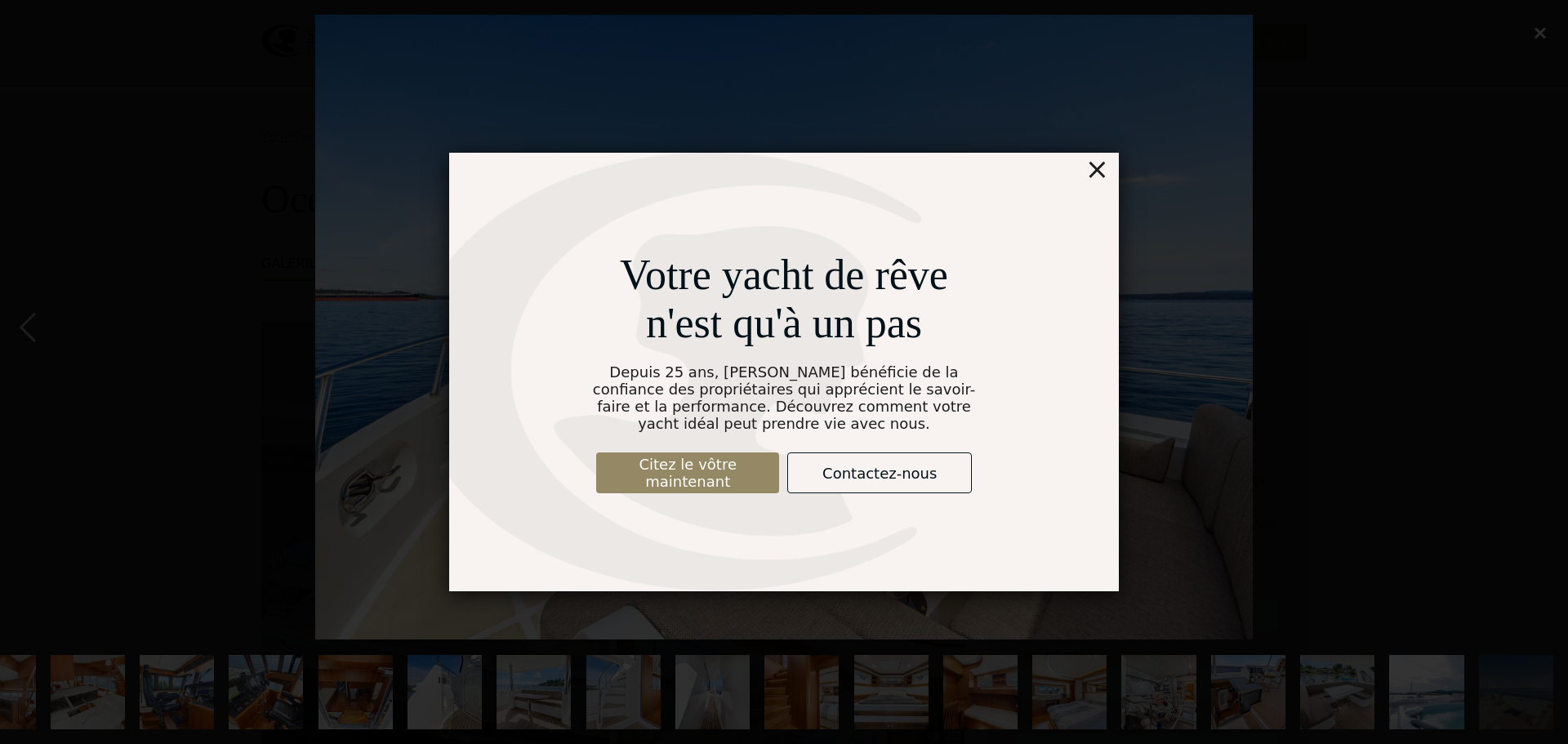
click at [1104, 170] on font "×" at bounding box center [1097, 169] width 23 height 32
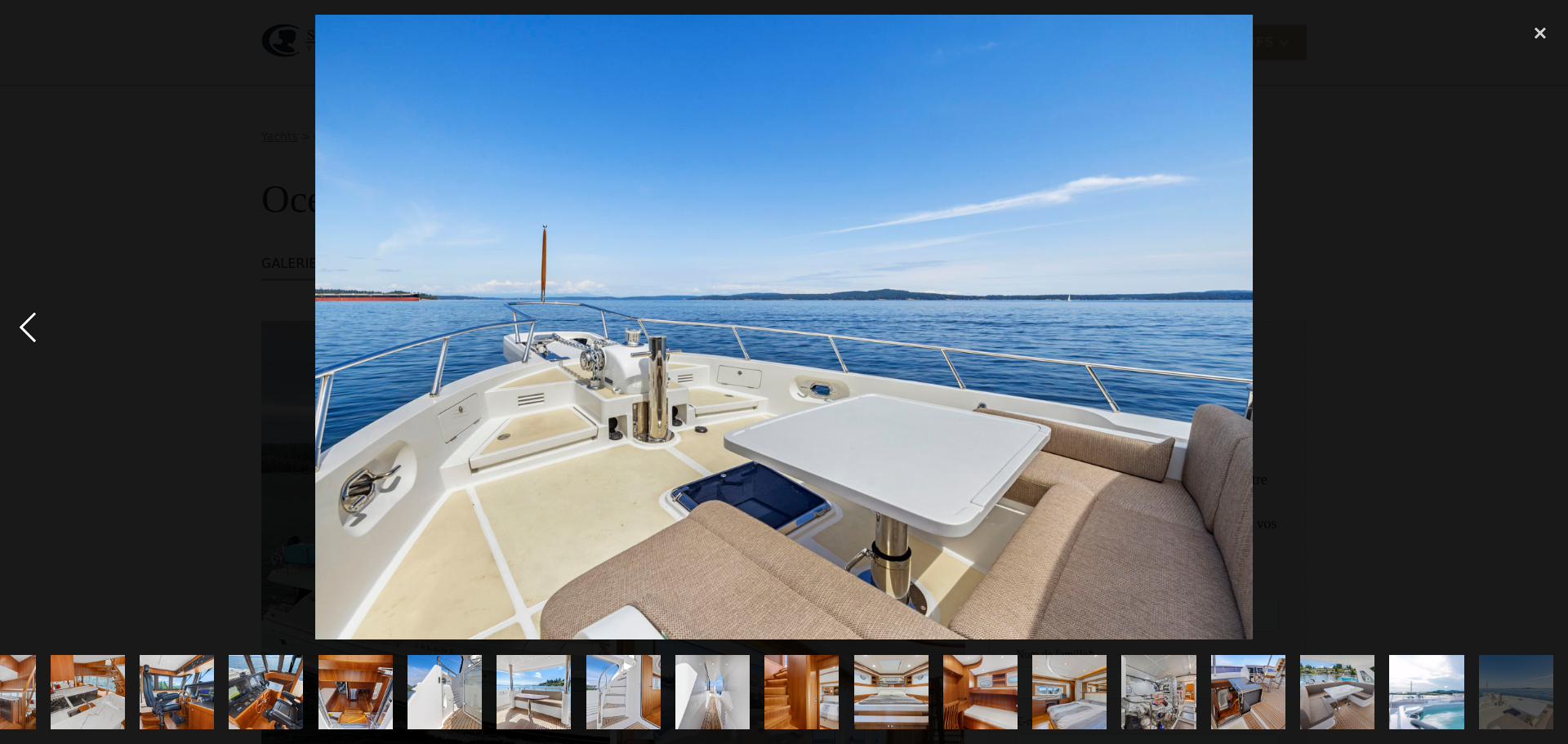
click at [36, 332] on div "image précédente" at bounding box center [28, 326] width 56 height 625
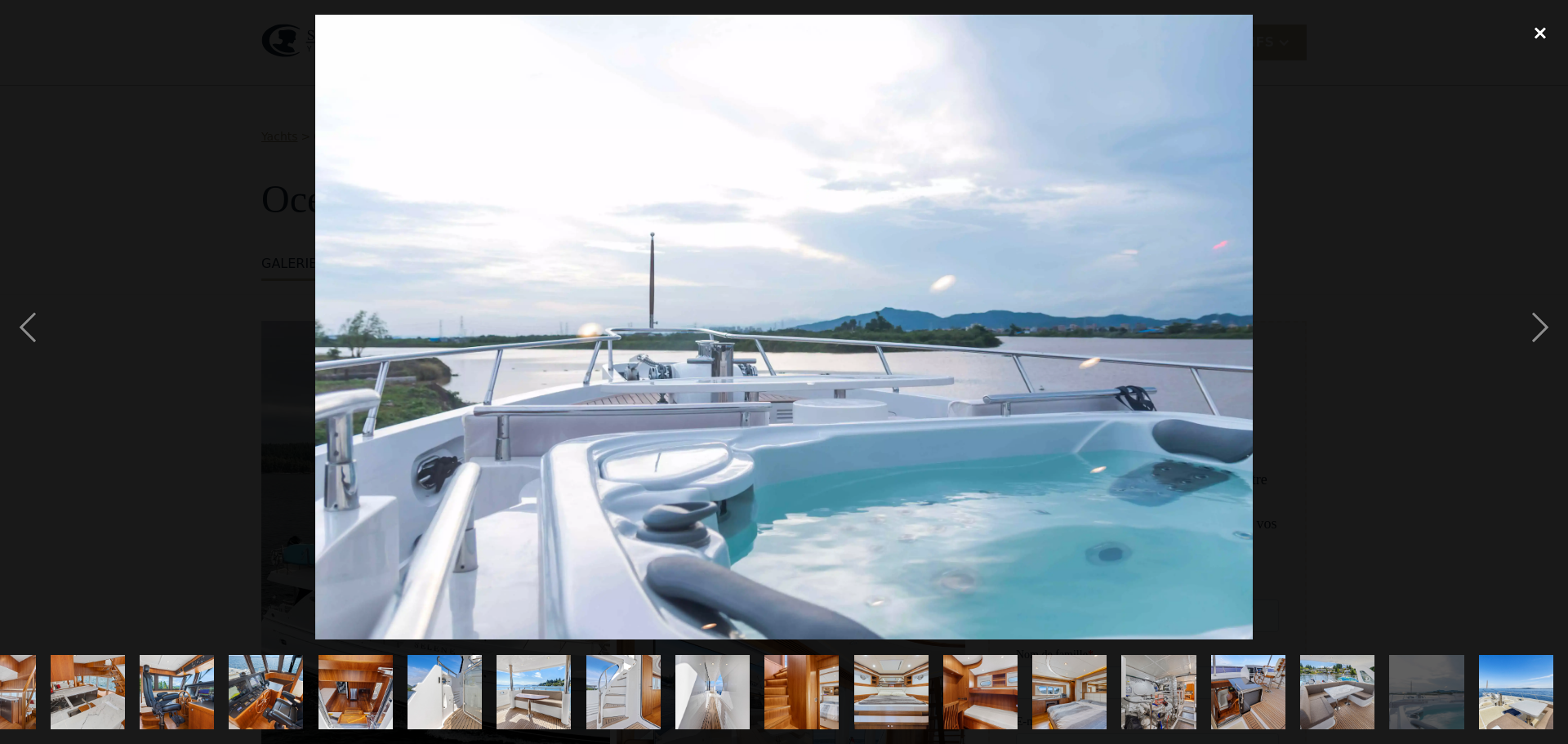
click at [1545, 30] on div "fermer la lightbox" at bounding box center [1541, 32] width 56 height 36
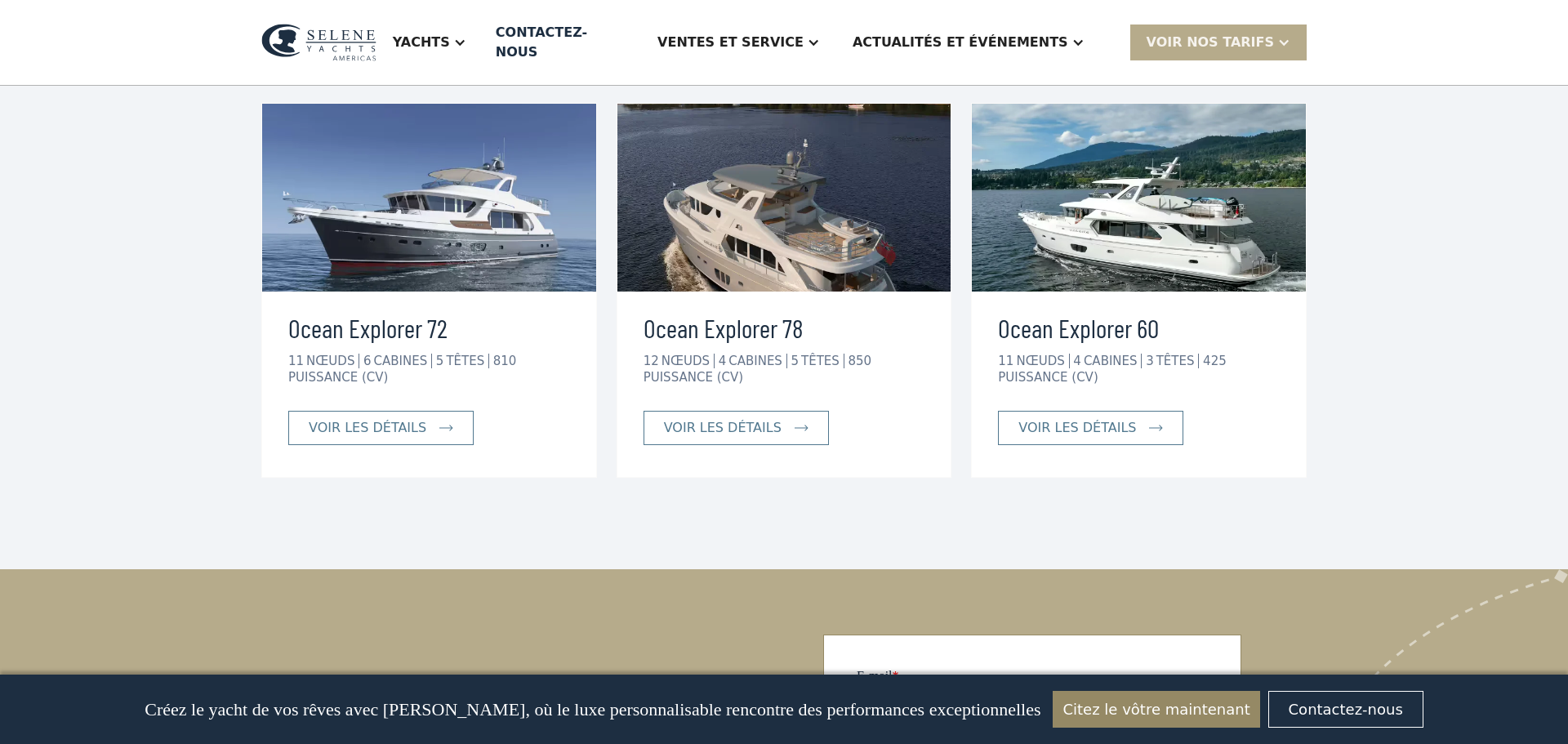
scroll to position [4317, 0]
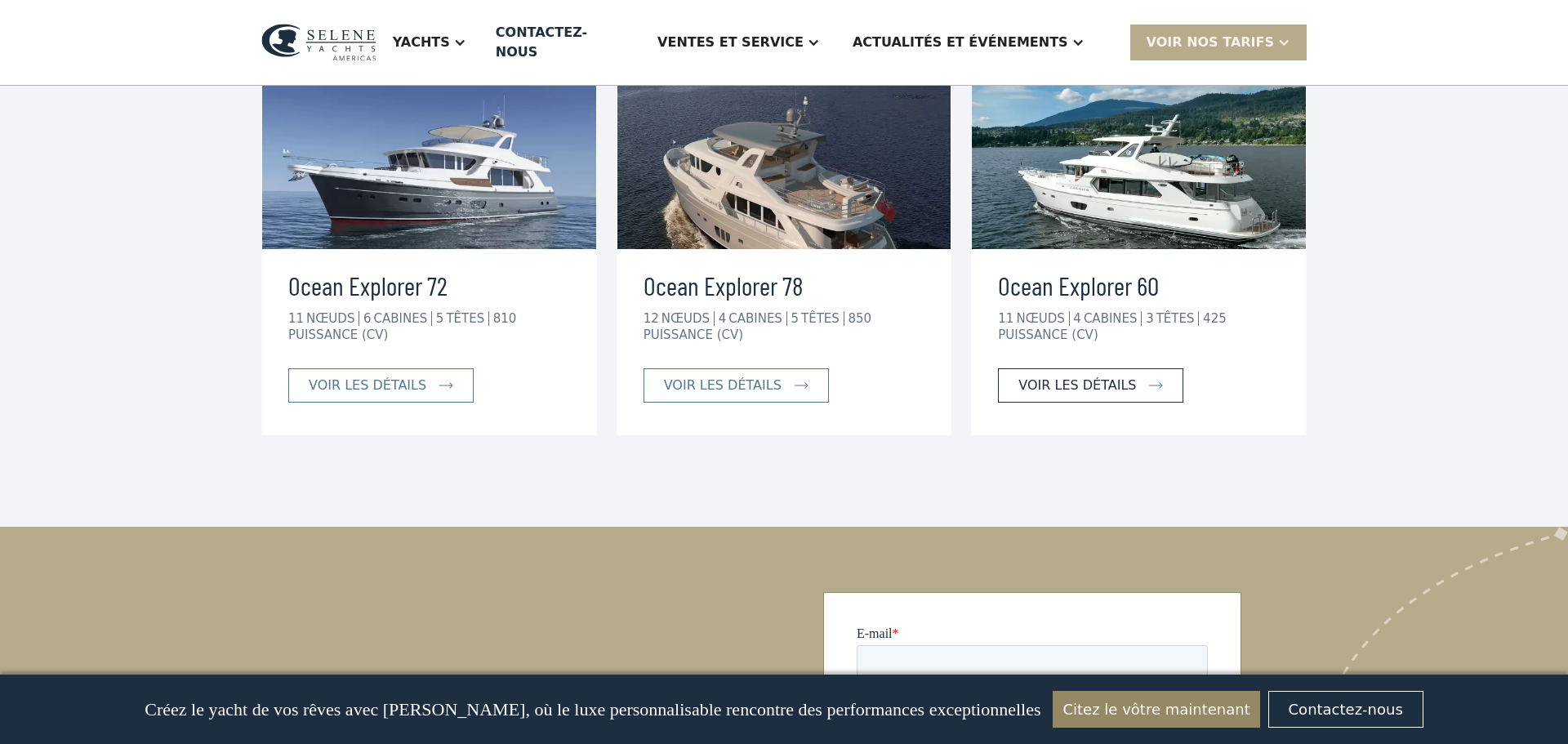
click at [1082, 377] on font "voir les détails" at bounding box center [1077, 384] width 117 height 15
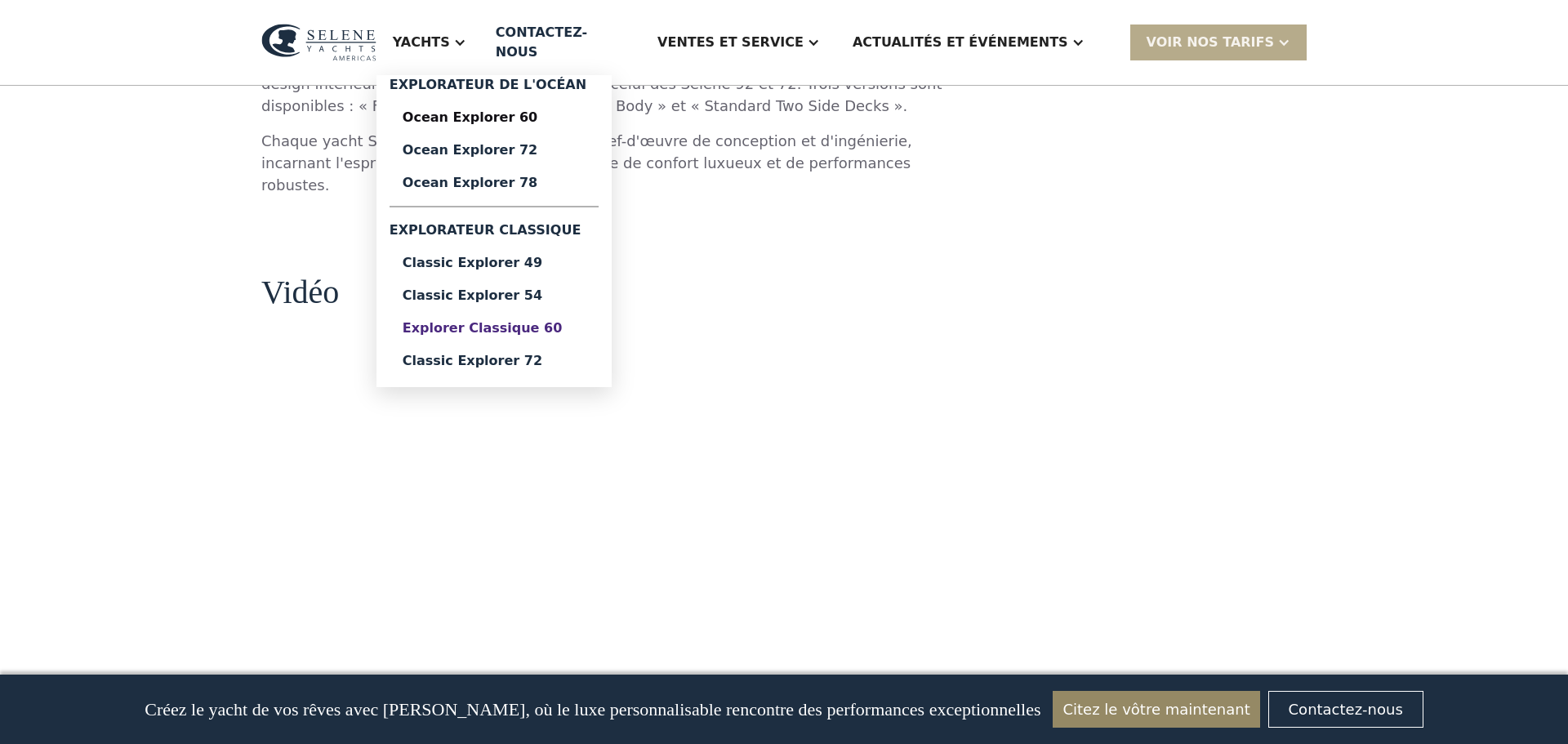
click at [535, 320] on font "Explorer classique 60" at bounding box center [482, 327] width 160 height 15
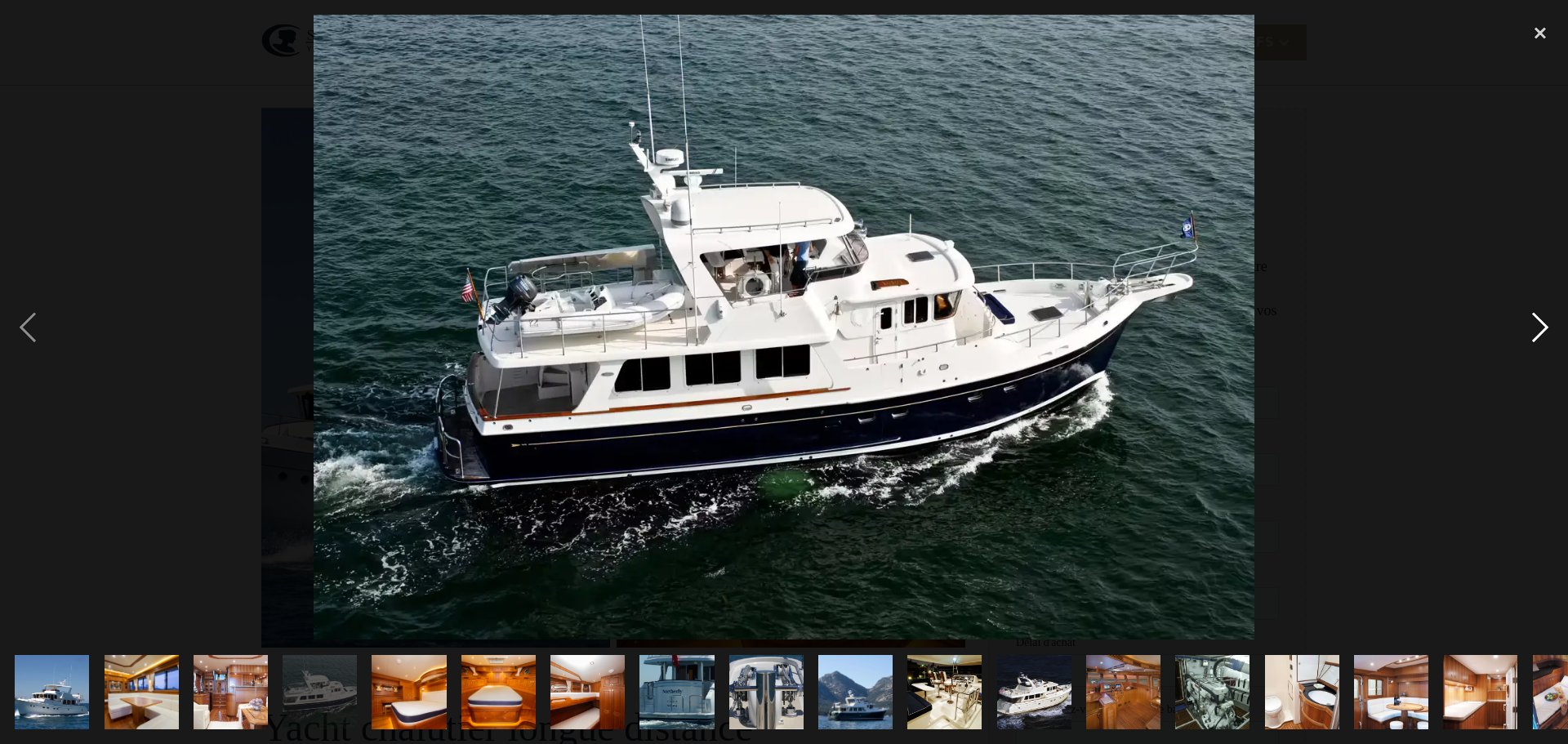
click at [1540, 322] on div "next image" at bounding box center [1541, 326] width 56 height 625
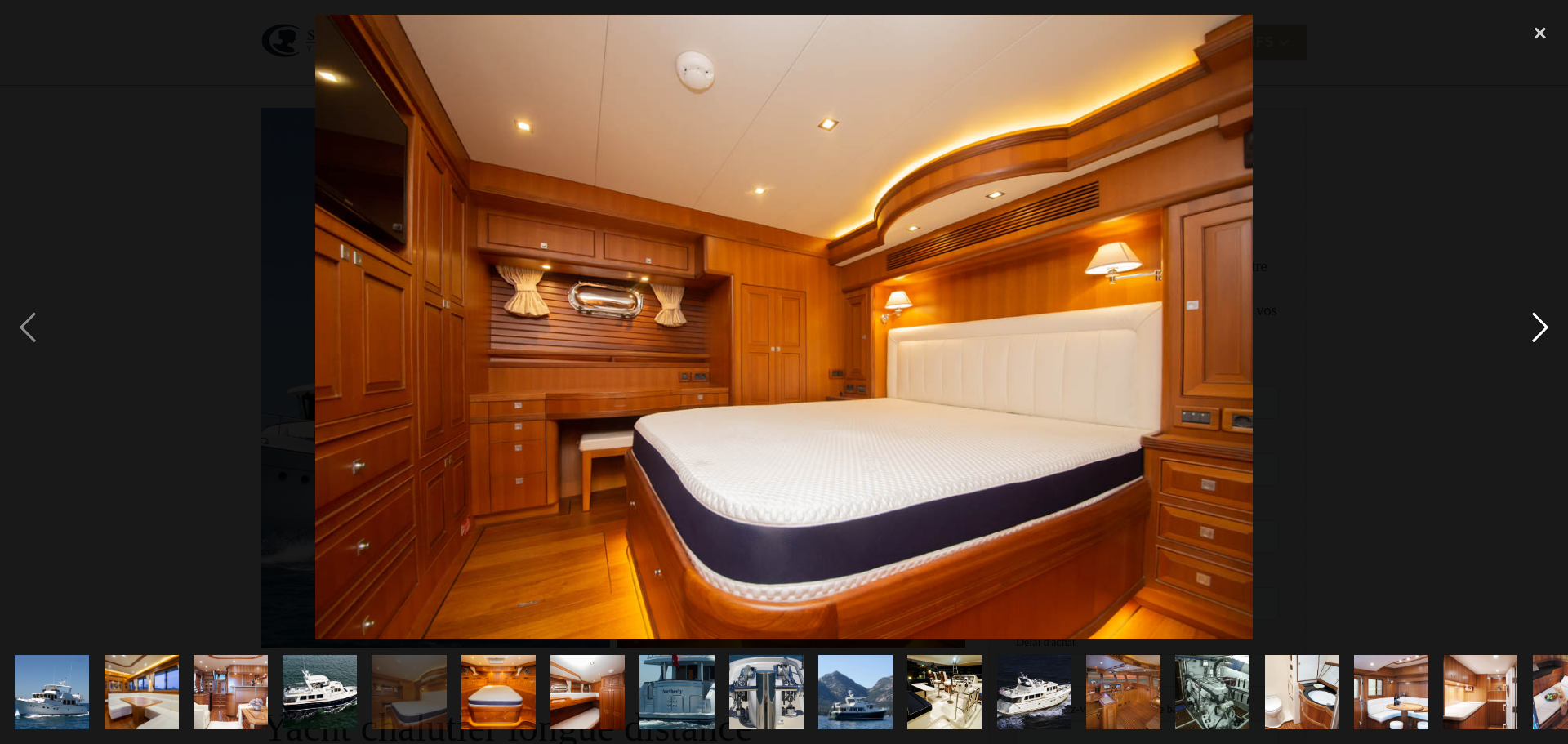
click at [1540, 322] on div "next image" at bounding box center [1541, 326] width 56 height 625
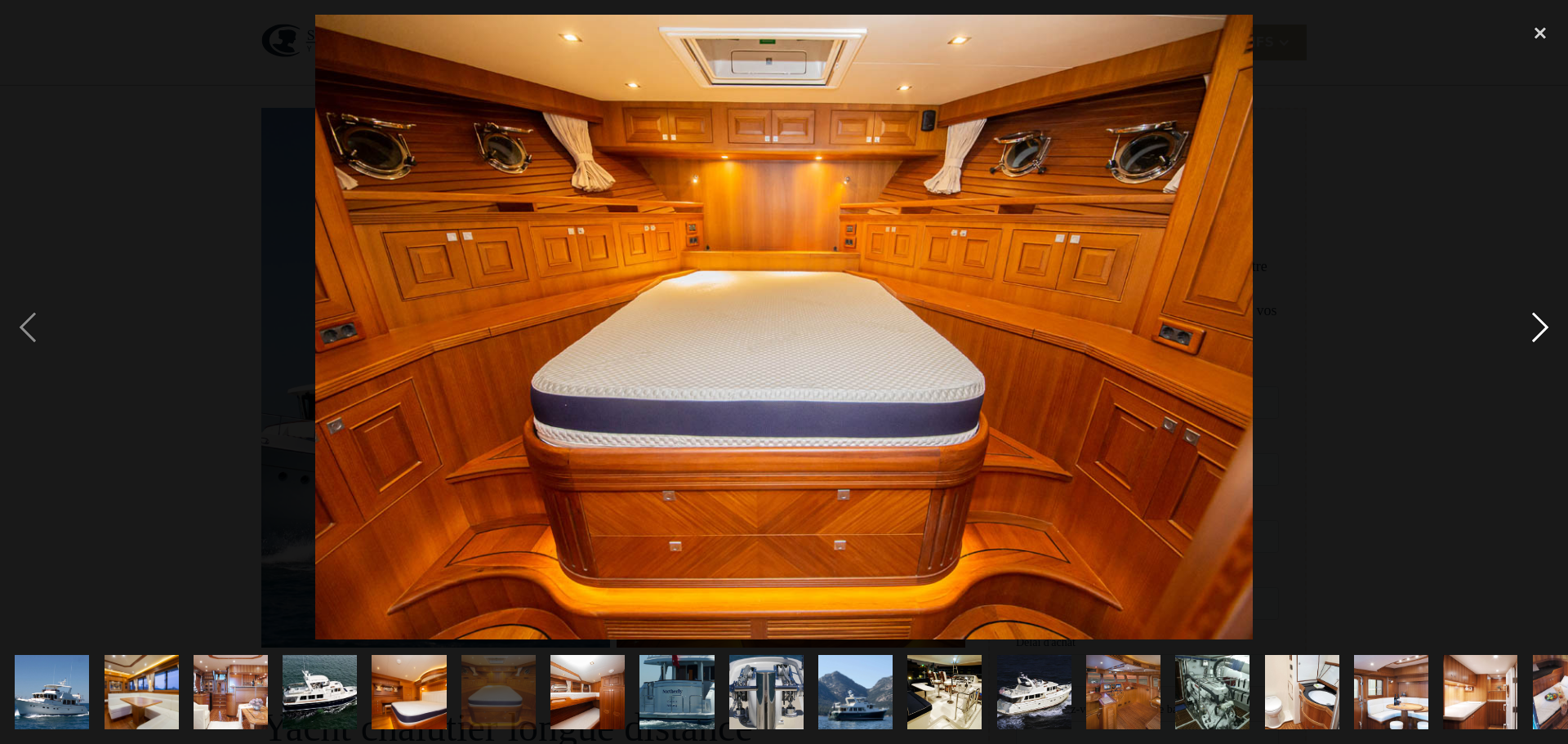
click at [1540, 322] on div "next image" at bounding box center [1541, 326] width 56 height 625
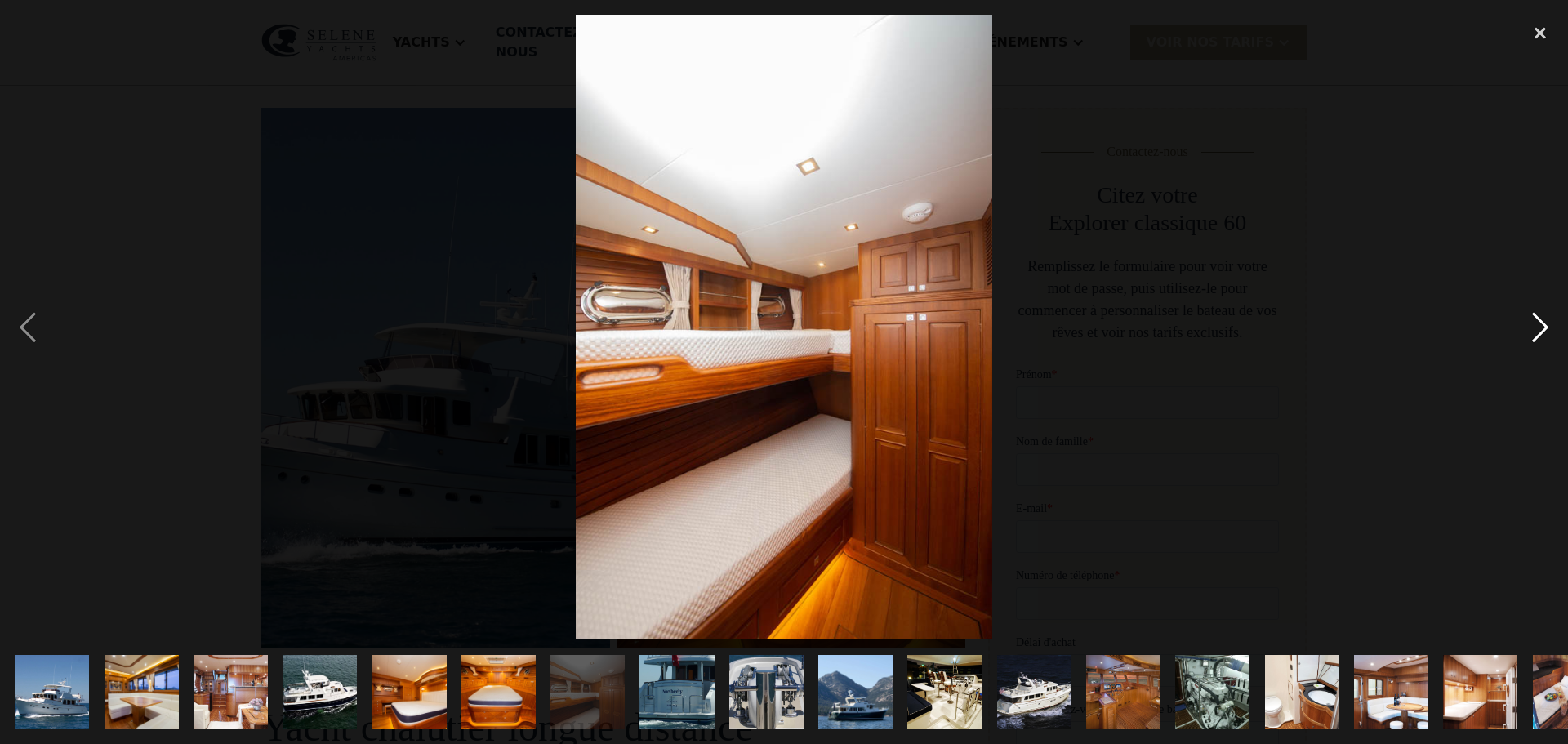
click at [1540, 322] on div "next image" at bounding box center [1541, 326] width 56 height 625
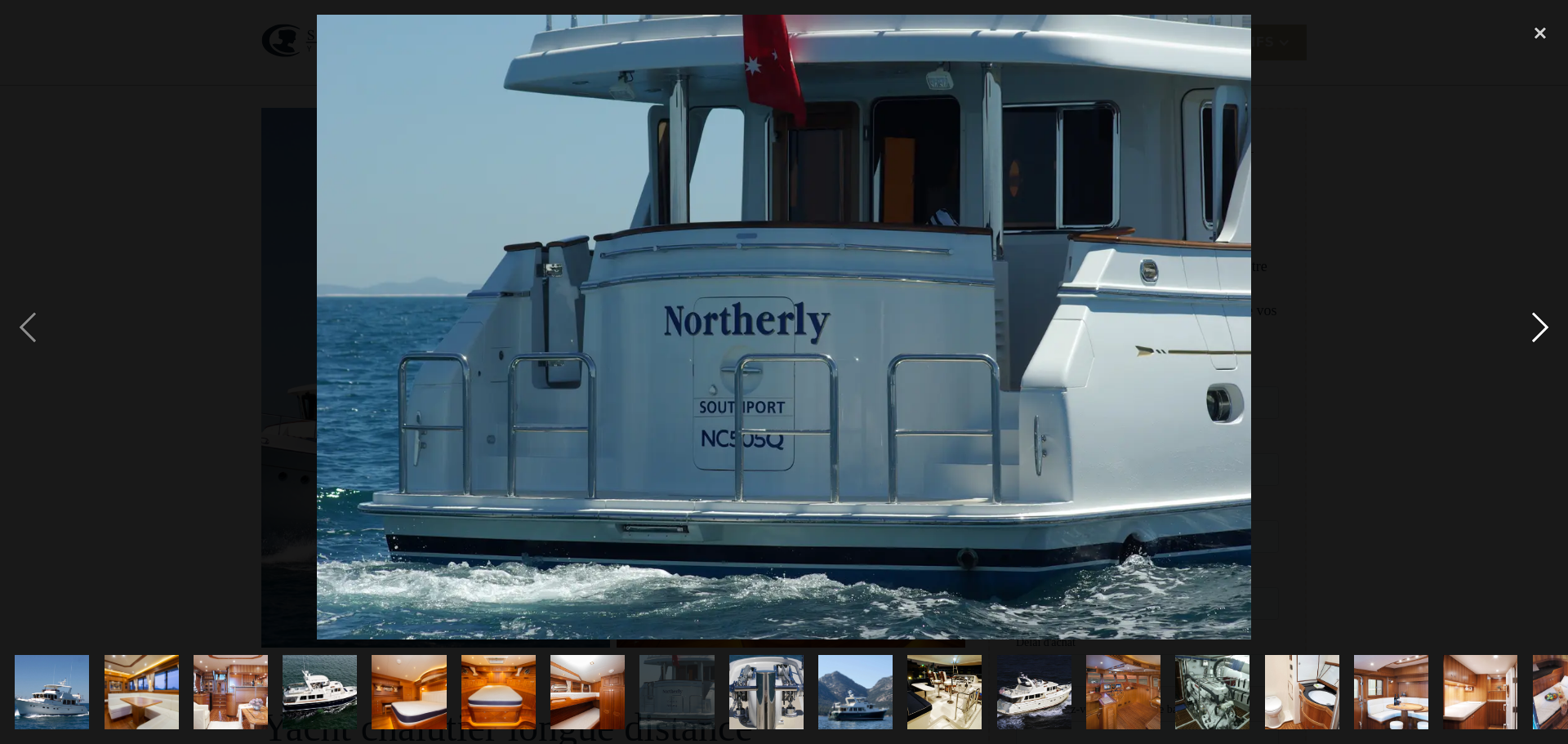
click at [1540, 322] on div "next image" at bounding box center [1541, 326] width 56 height 625
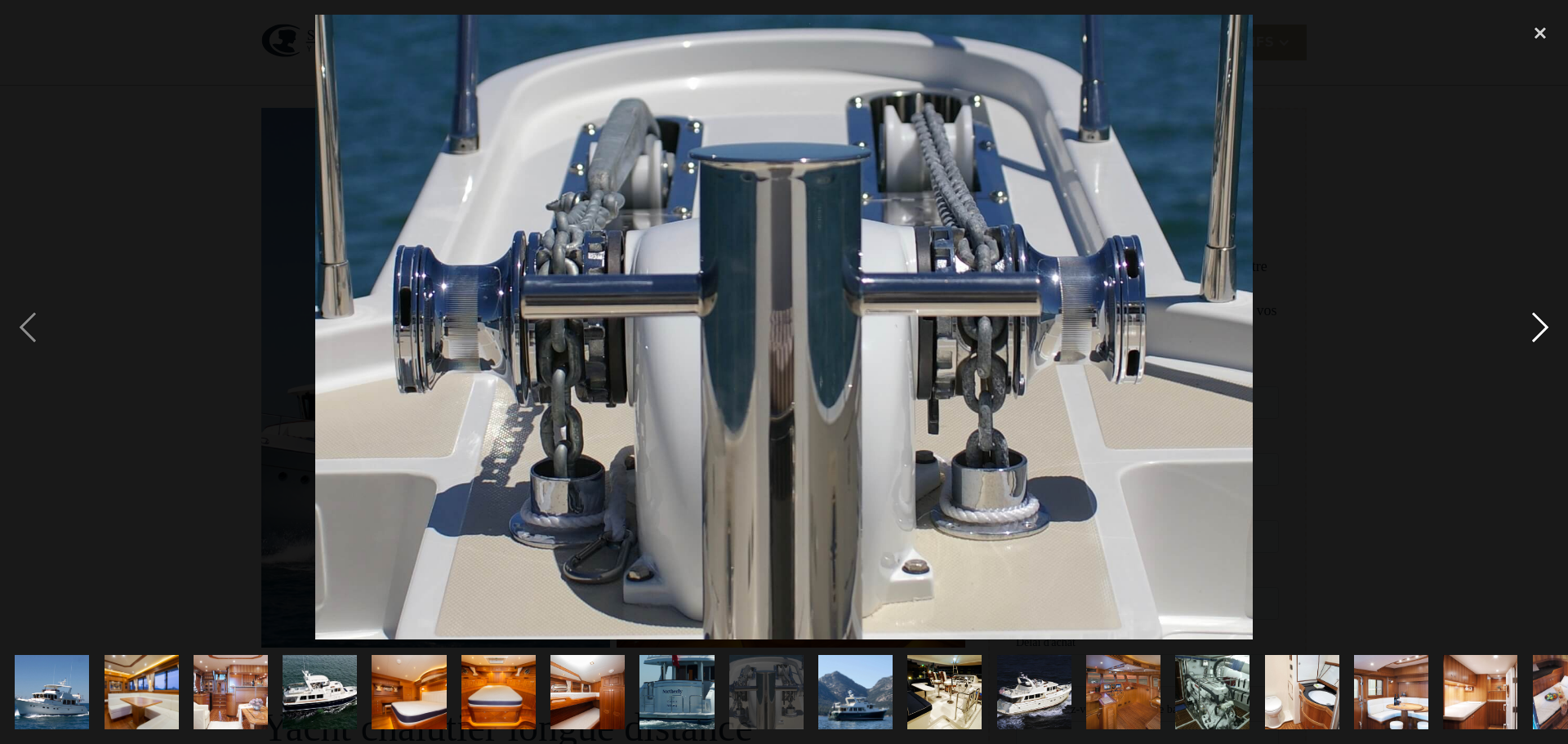
click at [1540, 322] on div "next image" at bounding box center [1541, 326] width 56 height 625
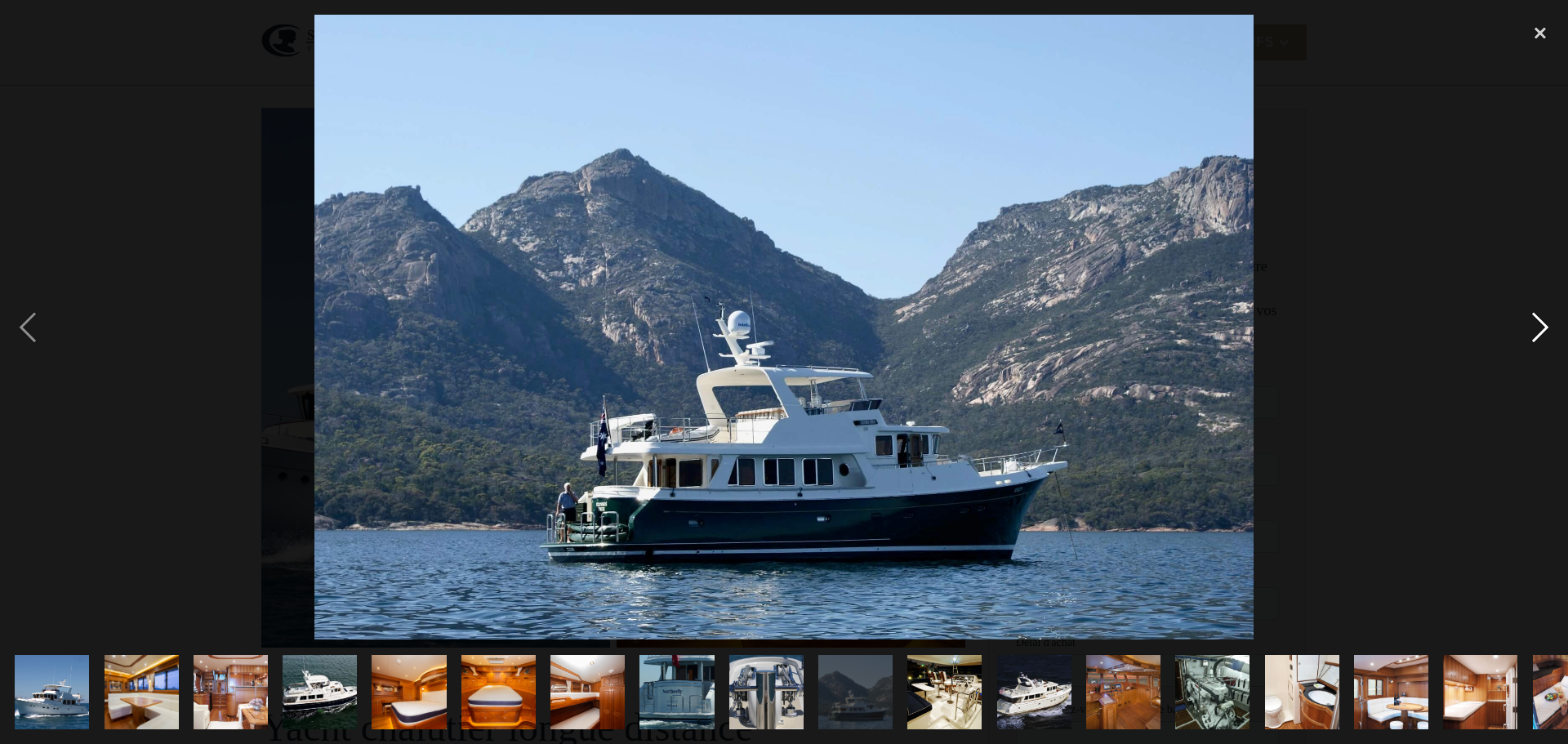
click at [1540, 322] on div "next image" at bounding box center [1541, 326] width 56 height 625
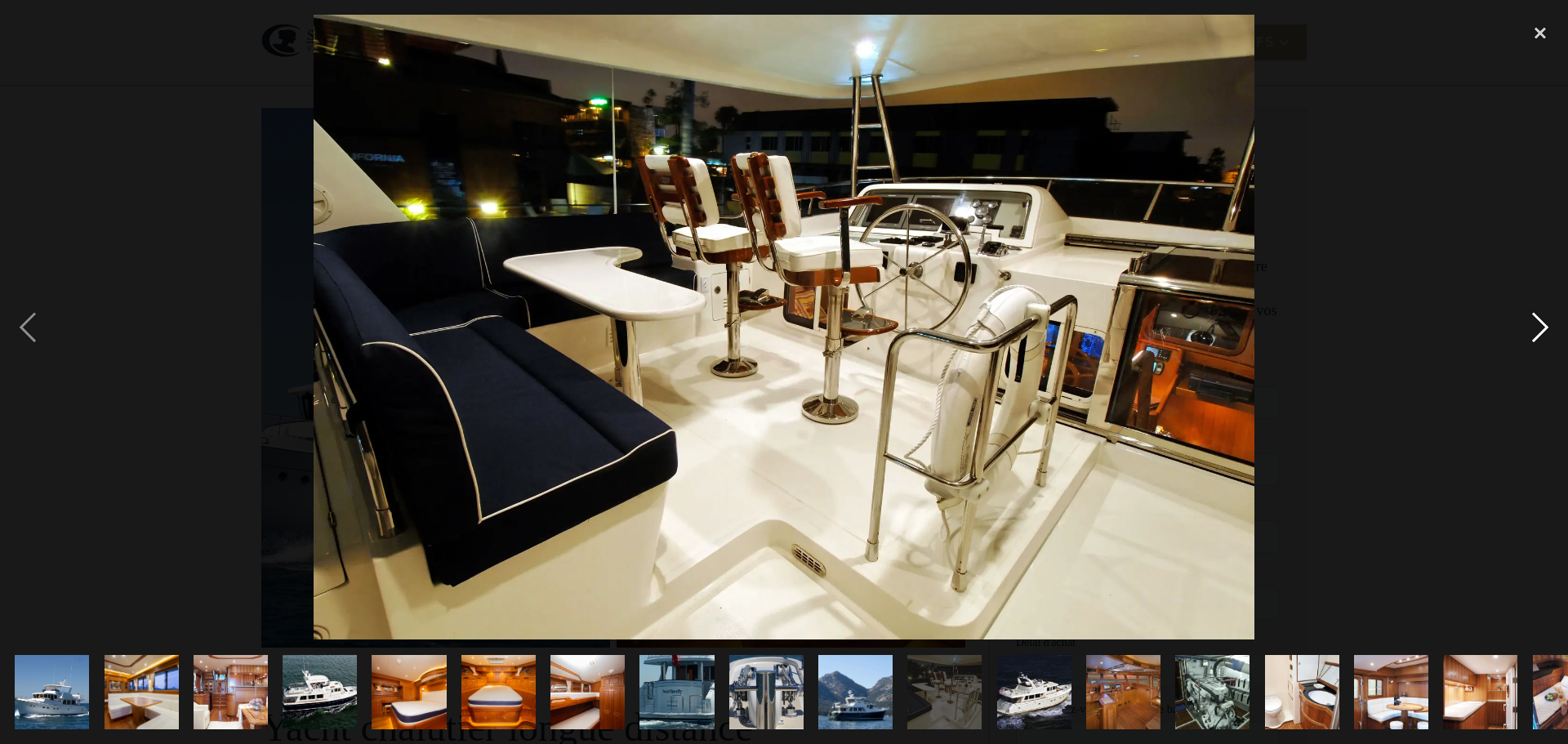
click at [1540, 322] on div "next image" at bounding box center [1541, 326] width 56 height 625
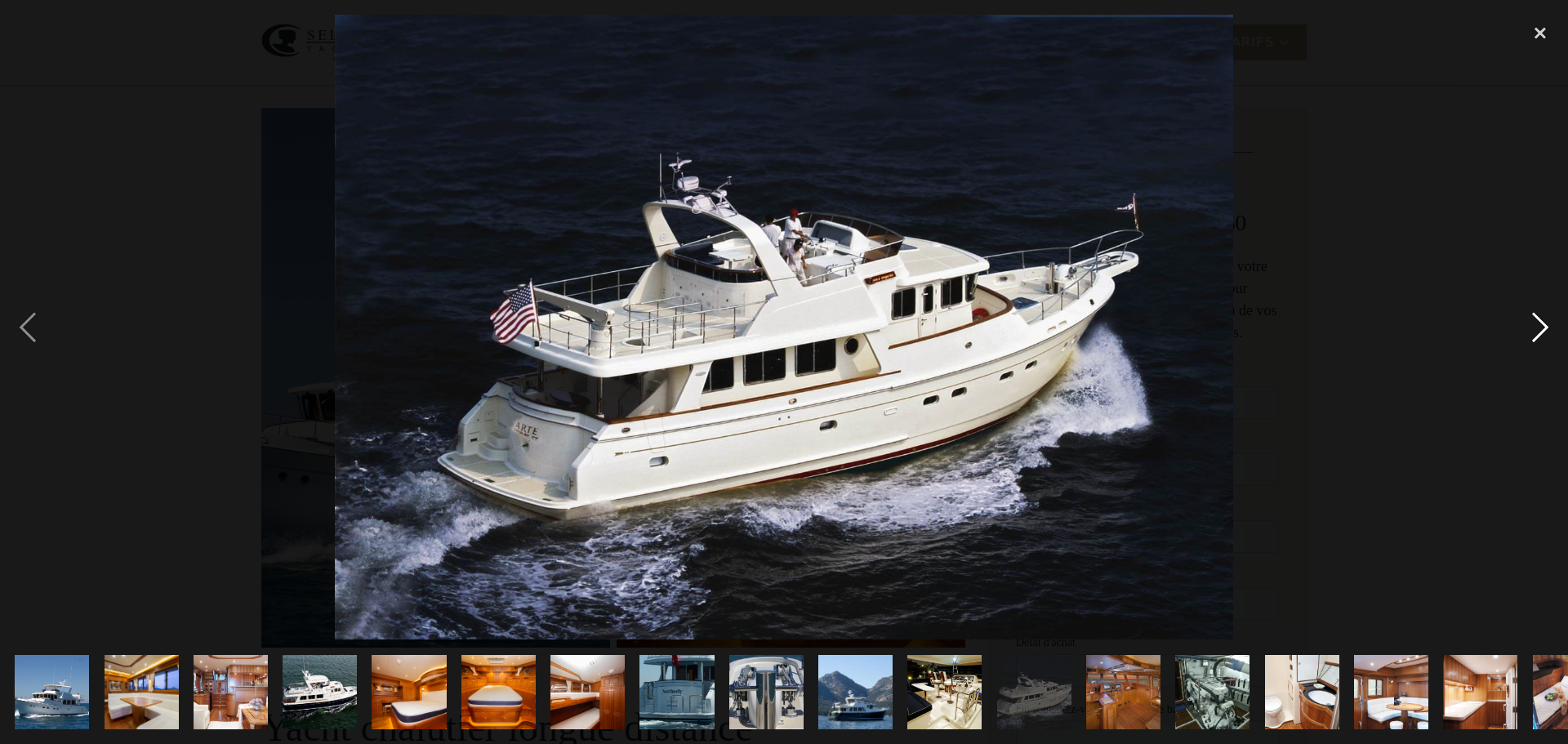
click at [1540, 322] on div "next image" at bounding box center [1541, 326] width 56 height 625
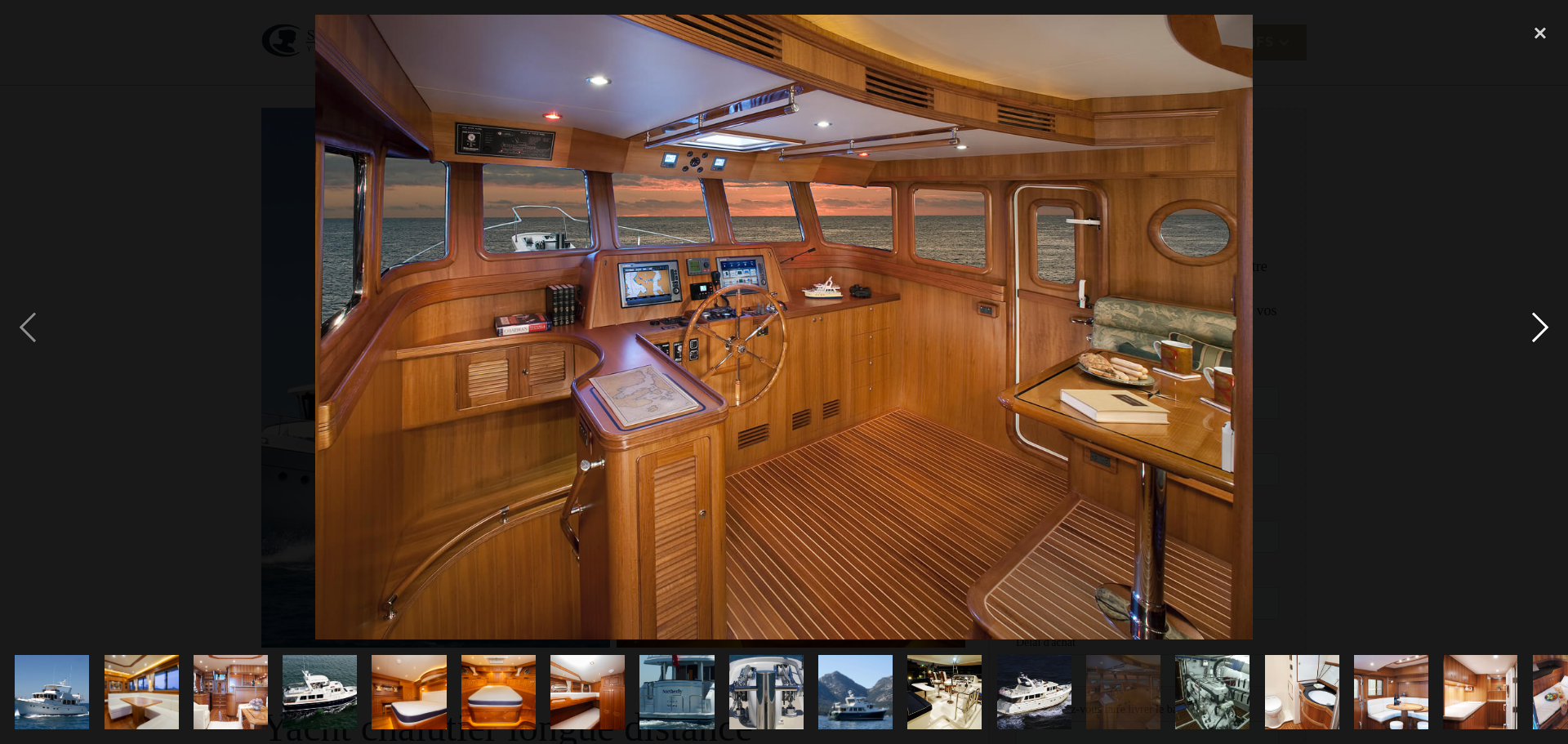
click at [1540, 322] on div "next image" at bounding box center [1541, 326] width 56 height 625
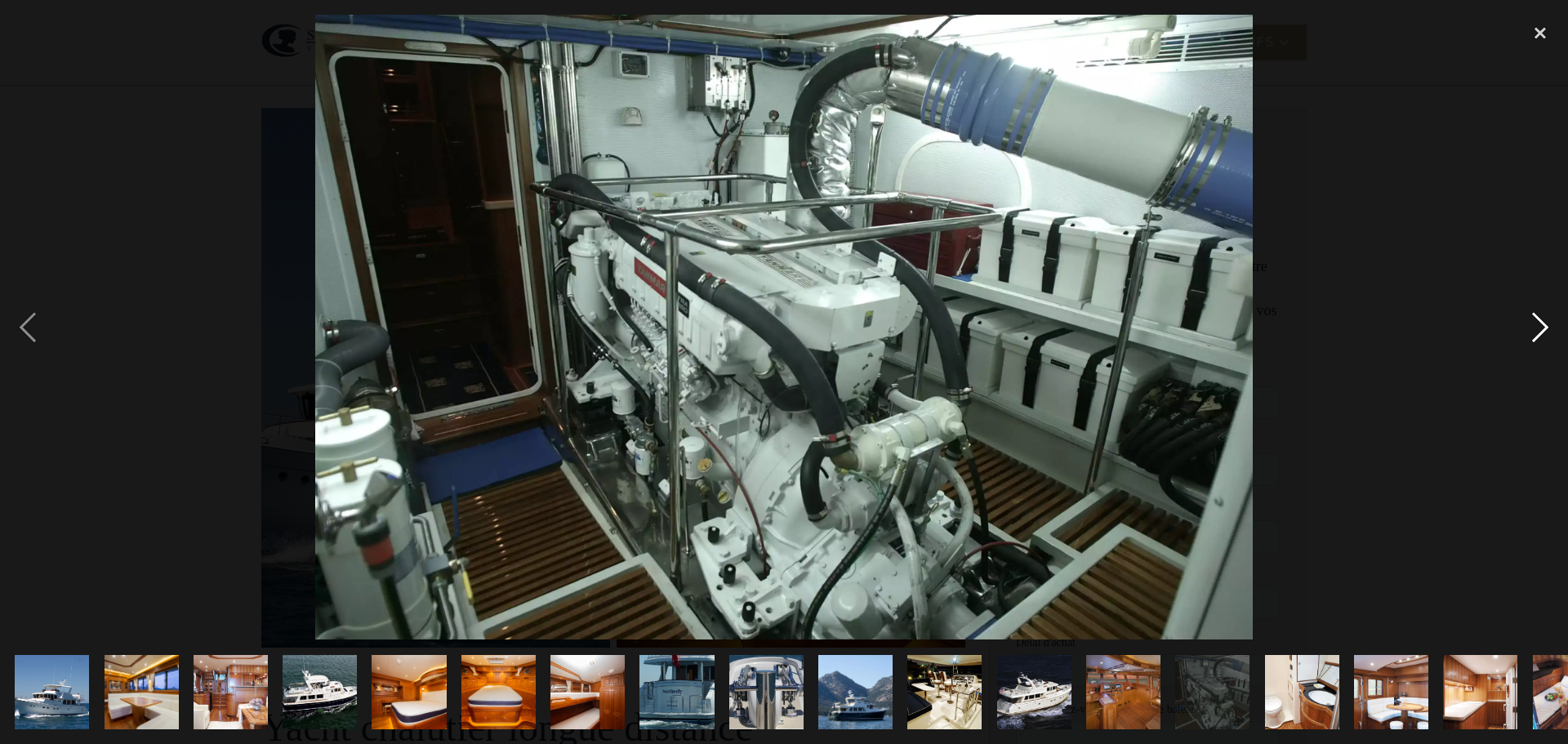
click at [1540, 322] on div "next image" at bounding box center [1541, 326] width 56 height 625
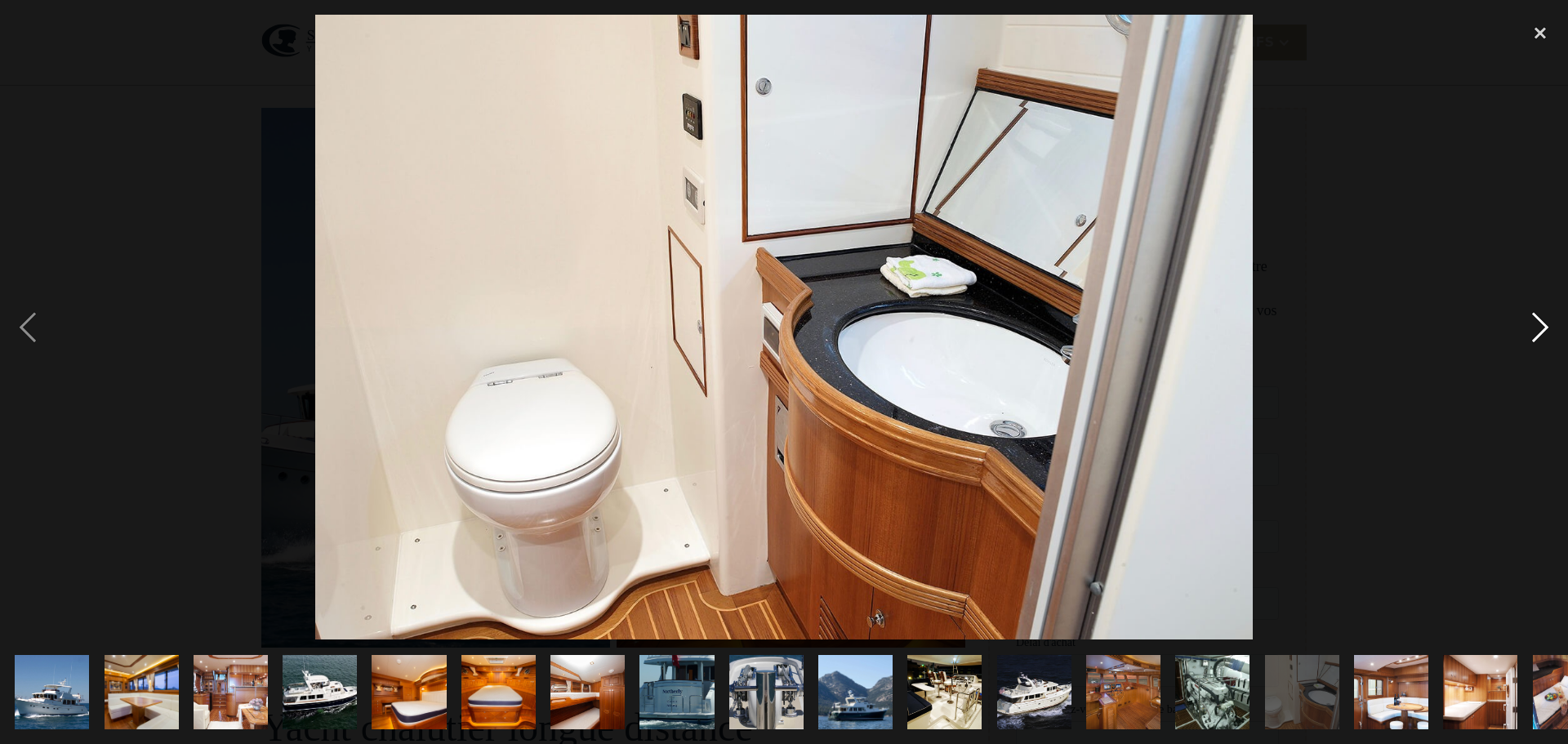
click at [1540, 322] on div "next image" at bounding box center [1541, 326] width 56 height 625
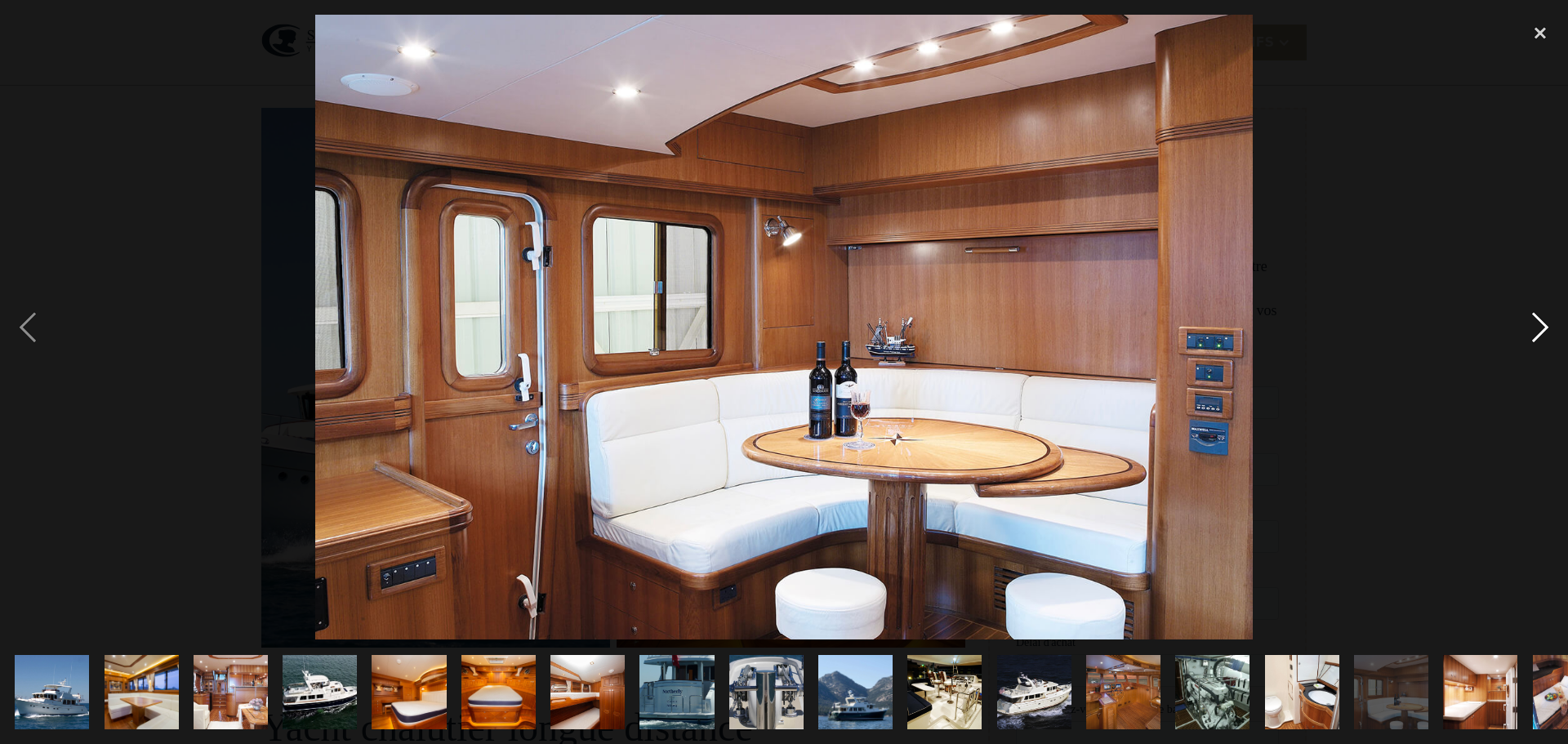
click at [1540, 322] on div "next image" at bounding box center [1541, 326] width 56 height 625
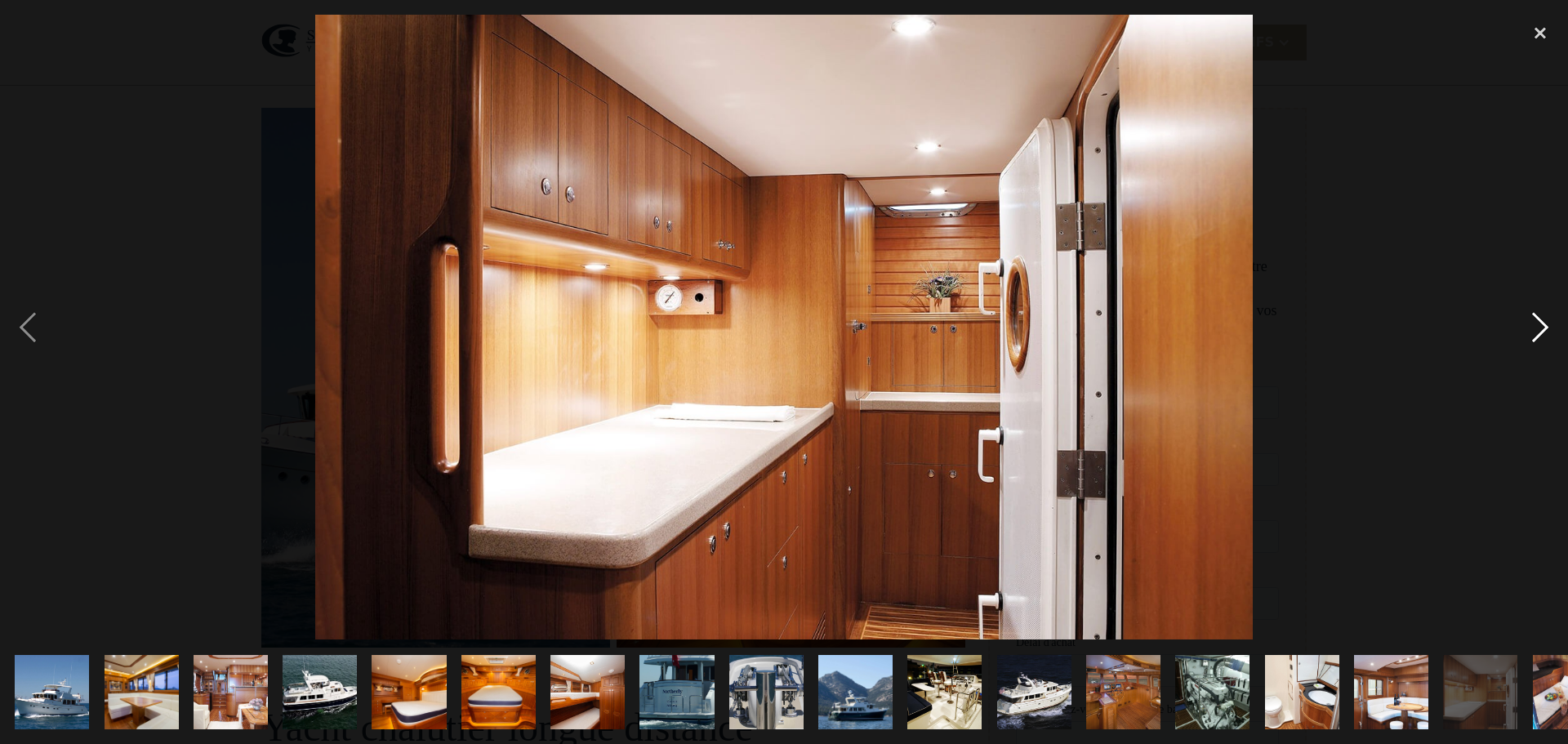
click at [1540, 322] on div "next image" at bounding box center [1541, 326] width 56 height 625
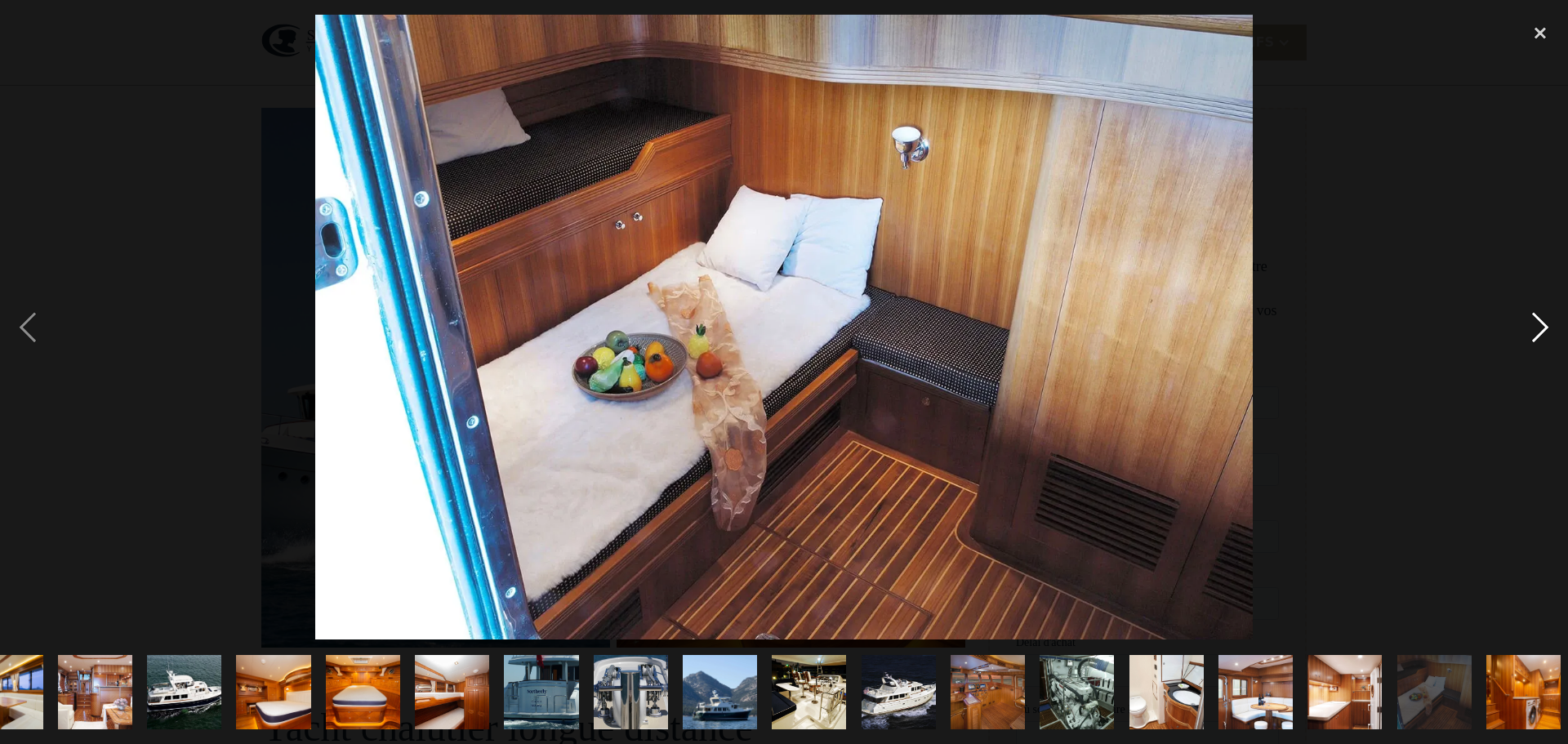
scroll to position [0, 143]
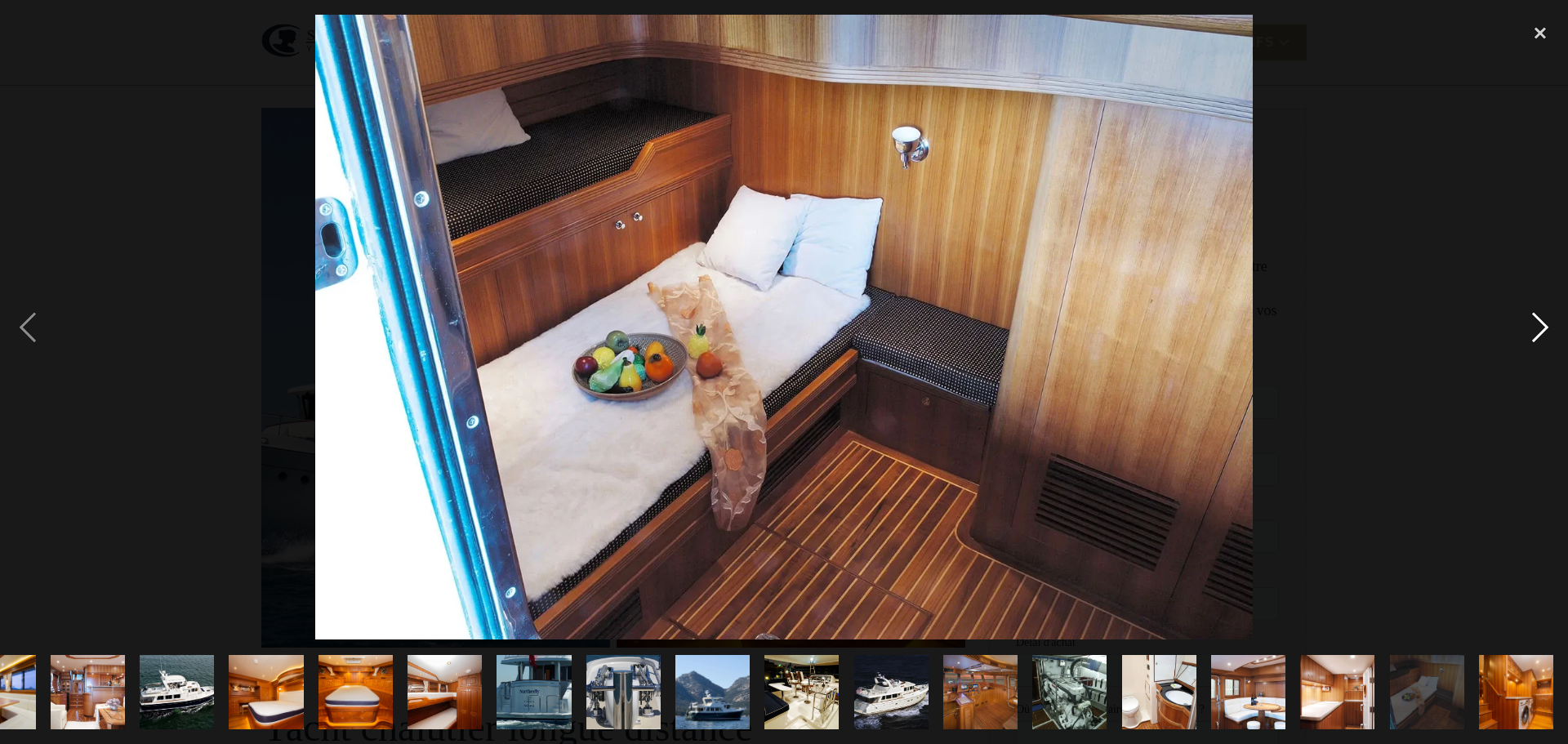
click at [1540, 322] on div "next image" at bounding box center [1541, 326] width 56 height 625
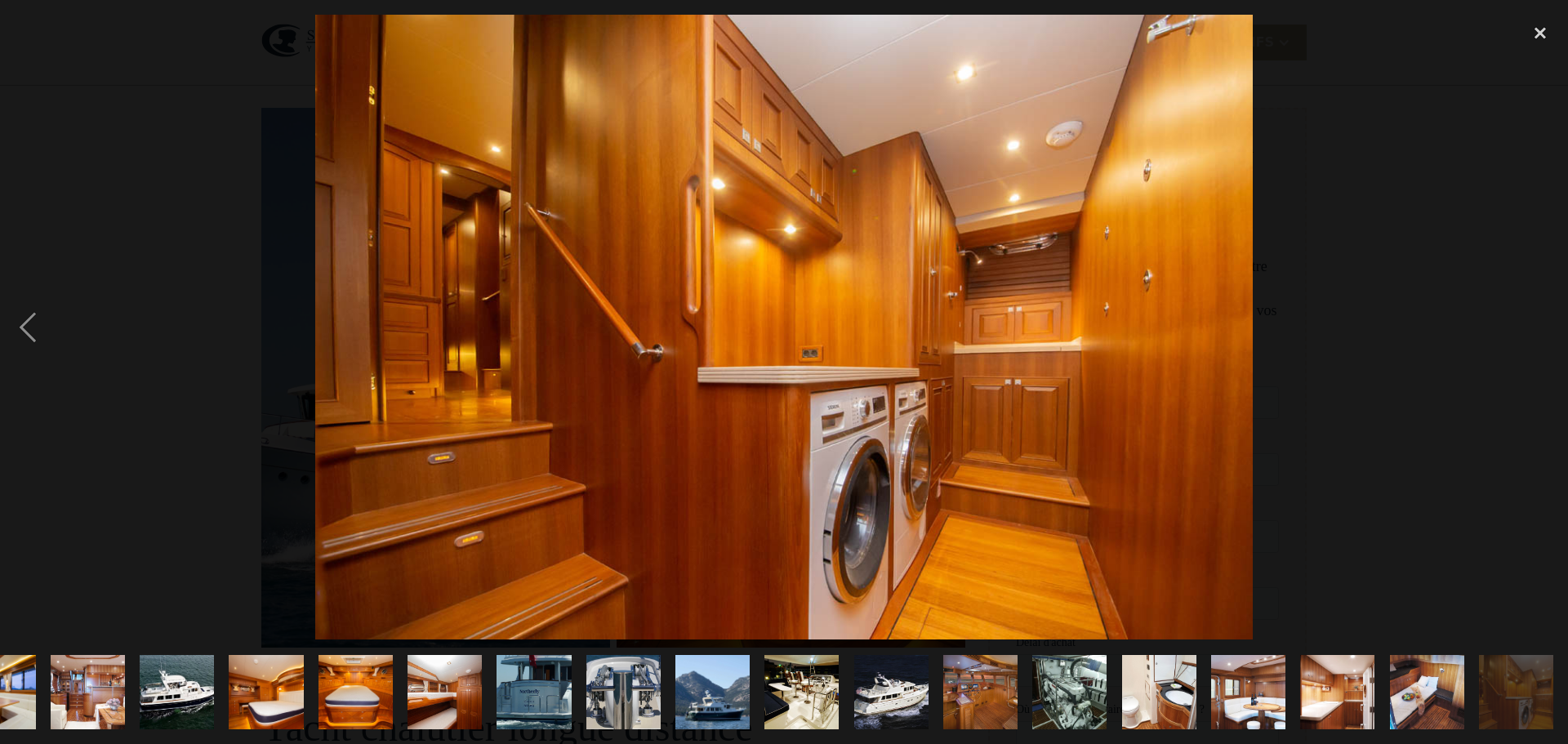
click at [1540, 322] on div "next image" at bounding box center [1541, 326] width 56 height 625
click at [1536, 39] on div "close lightbox" at bounding box center [1541, 32] width 56 height 36
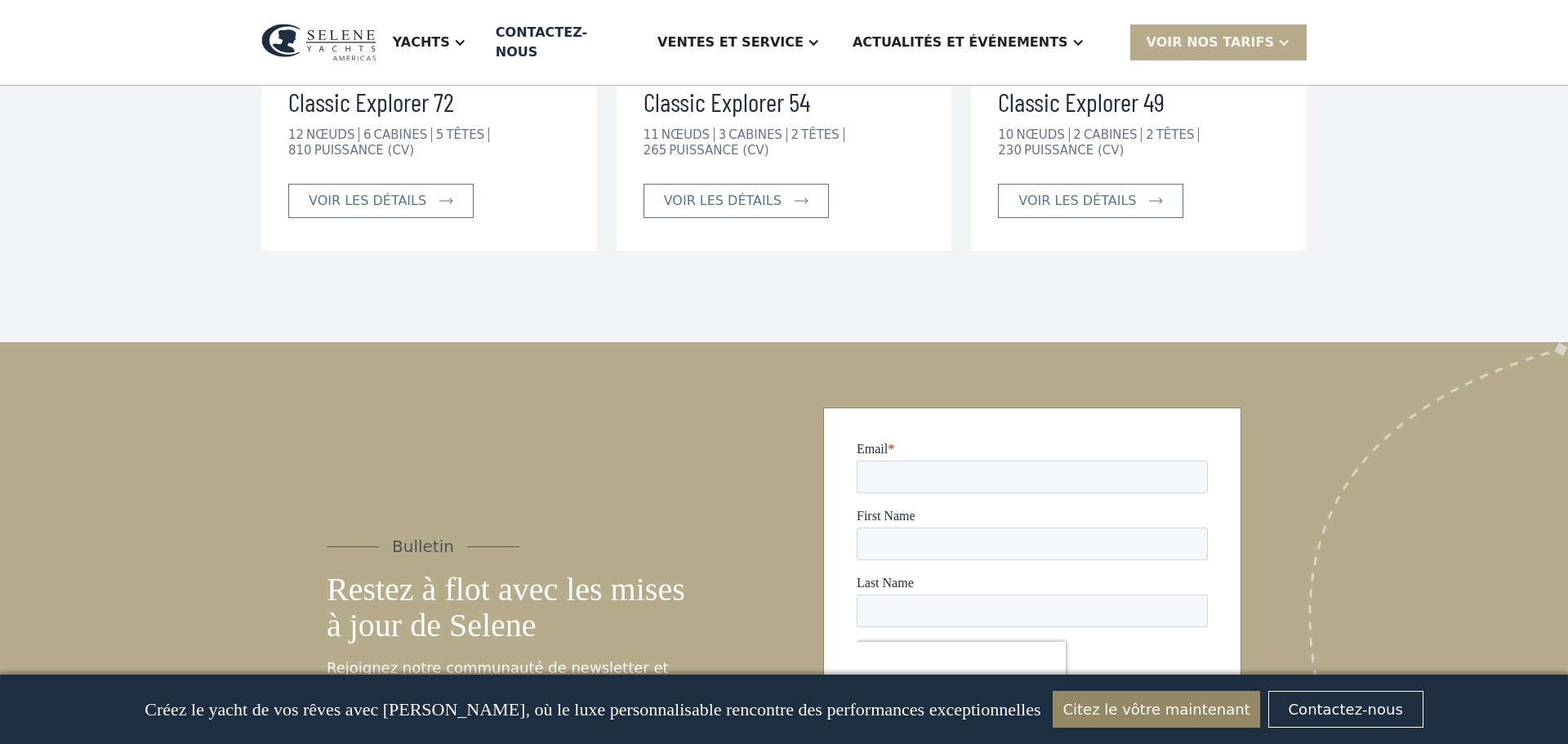
scroll to position [4110, 0]
